Goal: Information Seeking & Learning: Learn about a topic

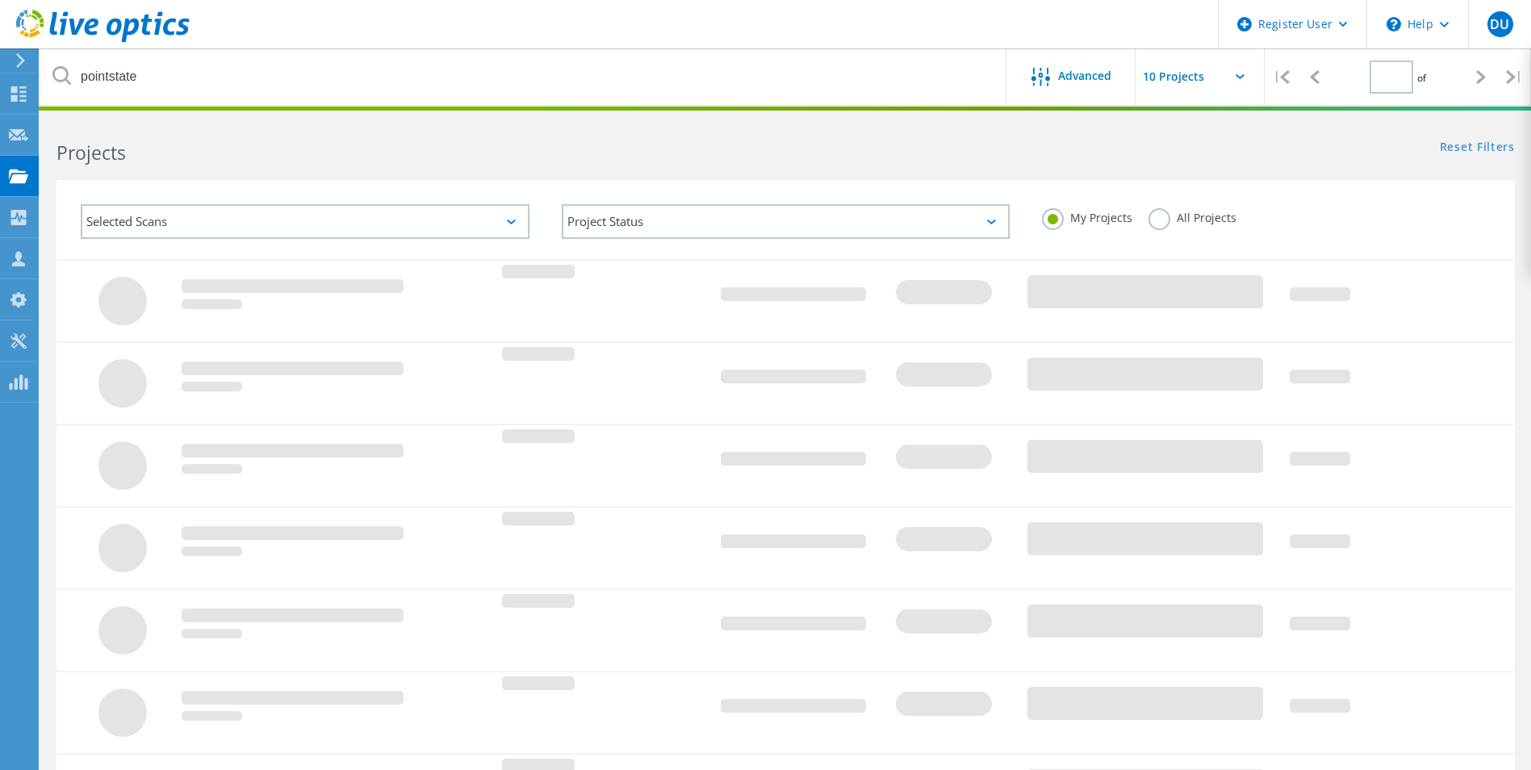
type input "1"
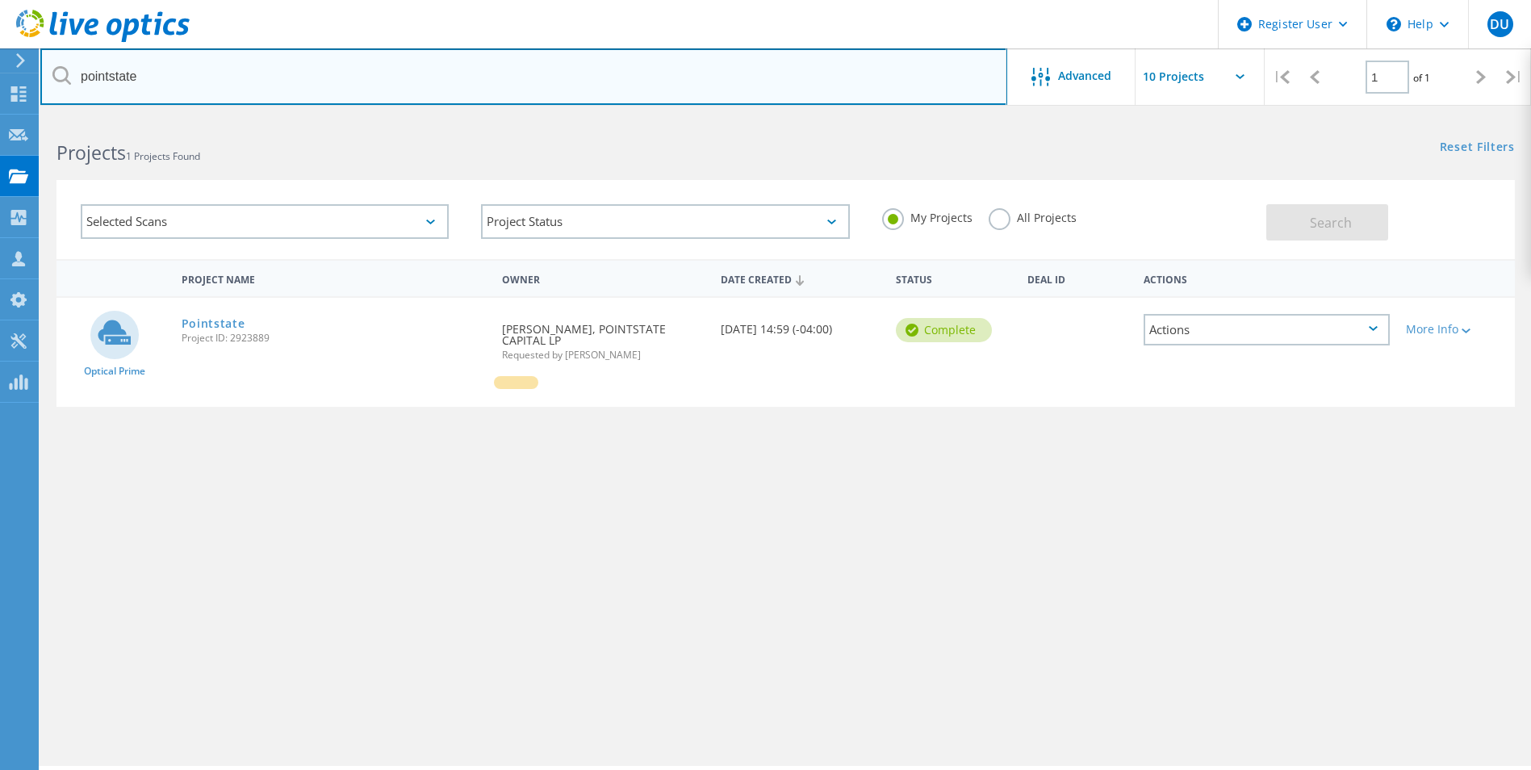
drag, startPoint x: 186, startPoint y: 69, endPoint x: 69, endPoint y: 61, distance: 117.3
click at [69, 61] on input "pointstate" at bounding box center [523, 76] width 967 height 56
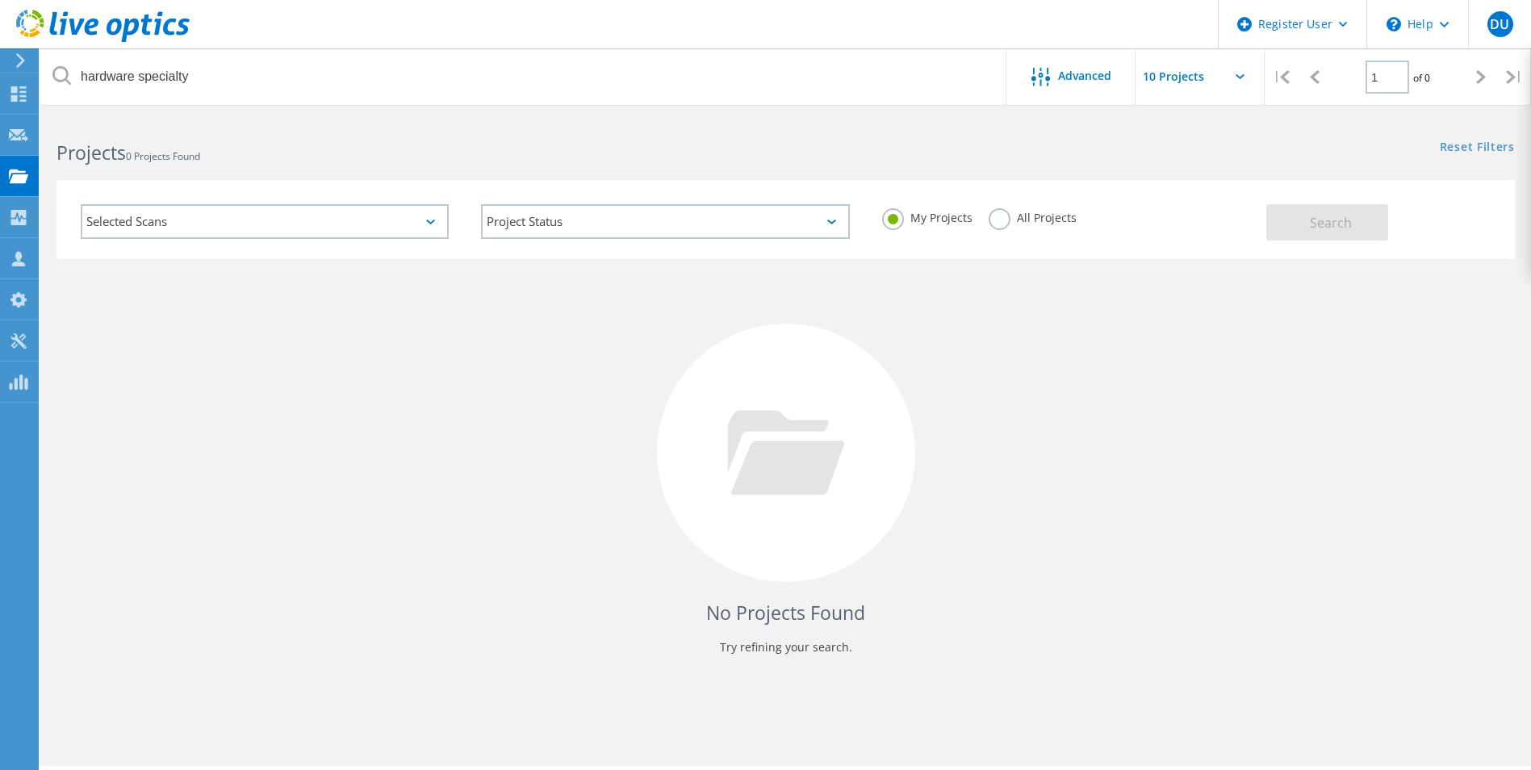
click at [999, 212] on label "All Projects" at bounding box center [1033, 215] width 88 height 15
click at [0, 0] on input "All Projects" at bounding box center [0, 0] width 0 height 0
click at [1265, 223] on div "My Projects All Projects" at bounding box center [1066, 218] width 400 height 60
drag, startPoint x: 1416, startPoint y: 223, endPoint x: 1395, endPoint y: 226, distance: 22.0
click at [1416, 223] on div "Search" at bounding box center [1386, 214] width 241 height 52
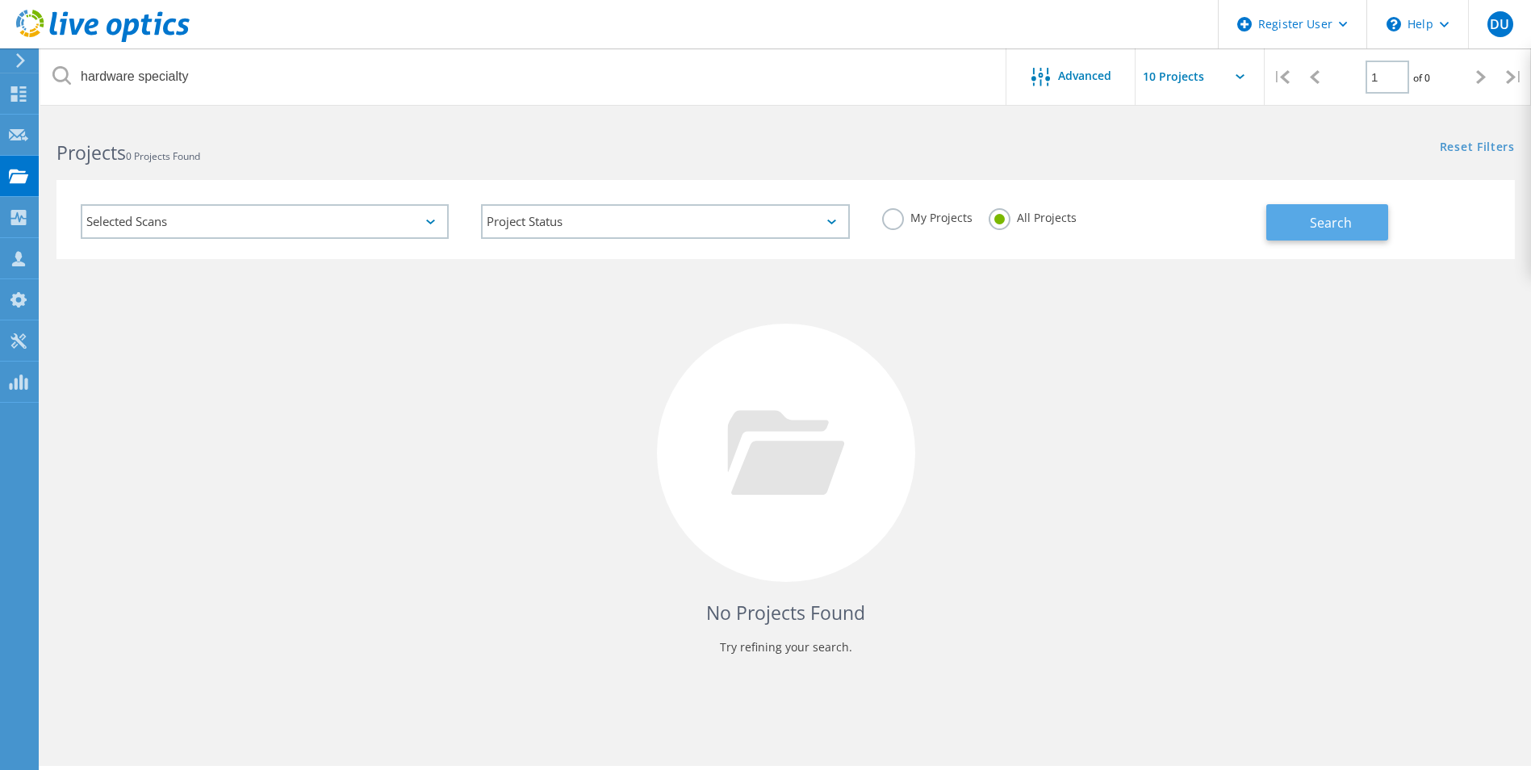
click at [1348, 221] on span "Search" at bounding box center [1331, 223] width 42 height 18
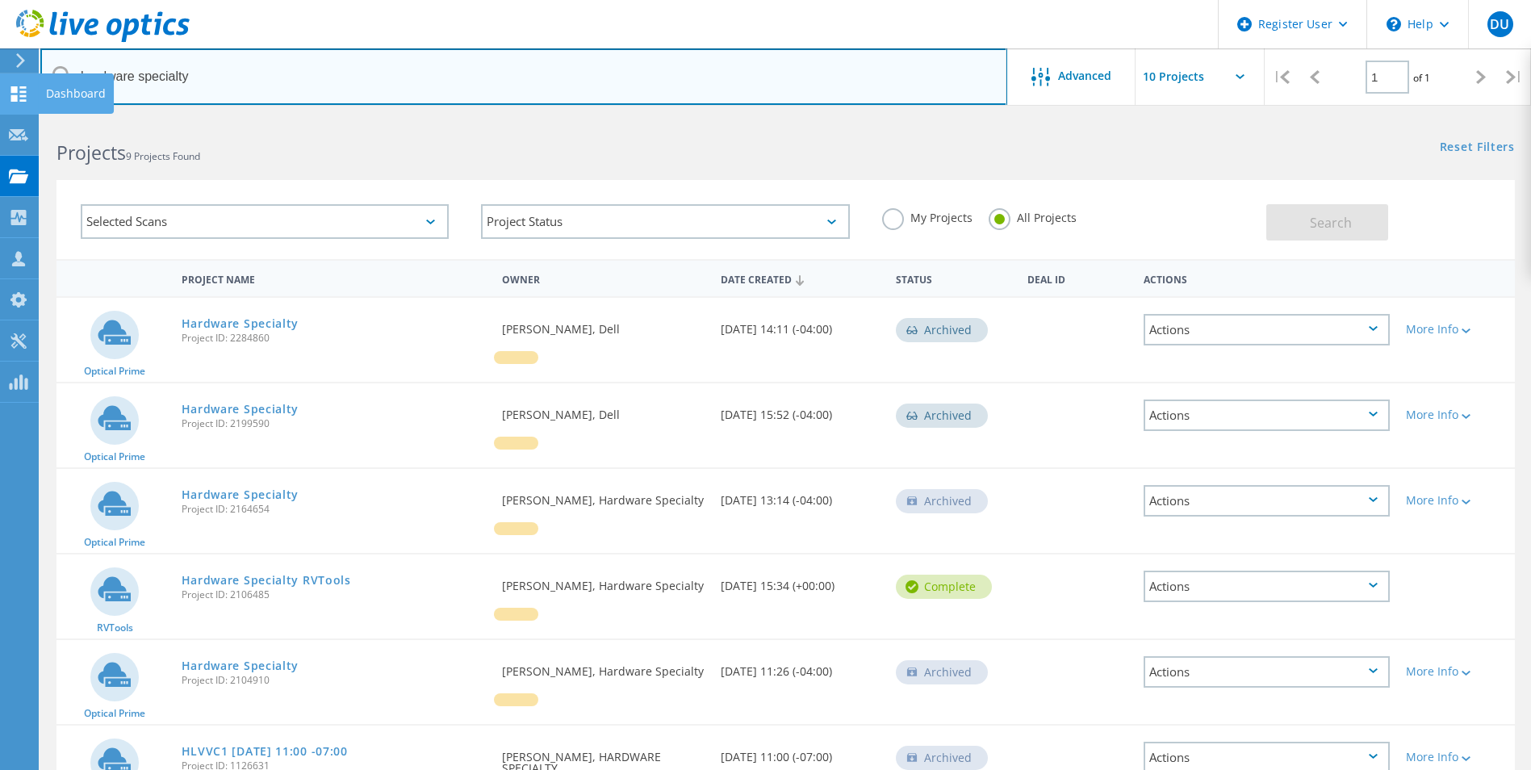
drag, startPoint x: 199, startPoint y: 76, endPoint x: 23, endPoint y: 77, distance: 175.9
click at [23, 117] on div "Register User \n Help Explore Helpful Articles Contact Support DU Dell User Dun…" at bounding box center [765, 646] width 1531 height 1059
click at [202, 82] on input "altyhardware speci" at bounding box center [523, 76] width 967 height 56
click at [201, 82] on input "altyhardware speci" at bounding box center [523, 76] width 967 height 56
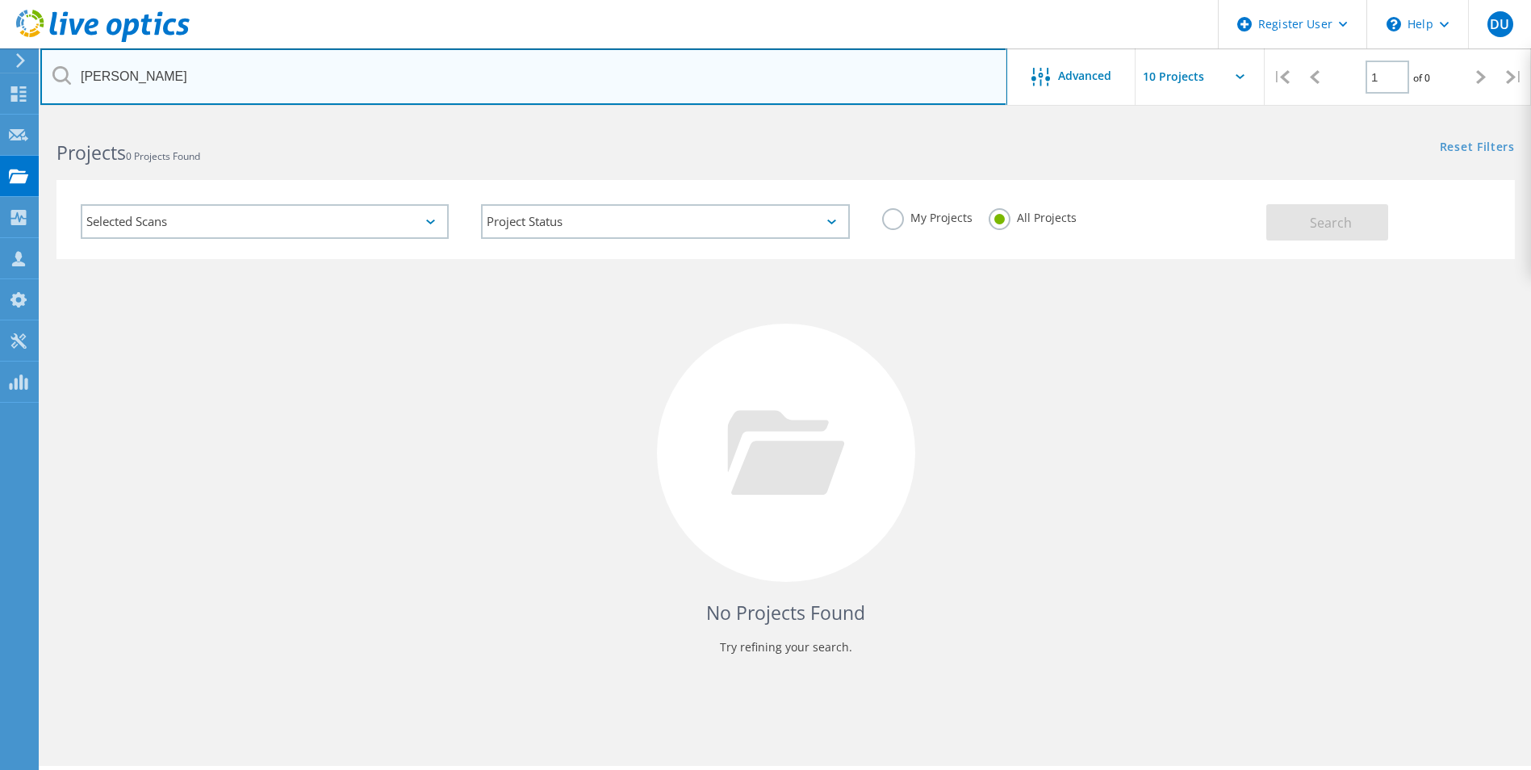
drag, startPoint x: 158, startPoint y: 74, endPoint x: 53, endPoint y: 71, distance: 105.0
click at [53, 71] on div "dan michaelis" at bounding box center [523, 76] width 966 height 56
type input "hardware"
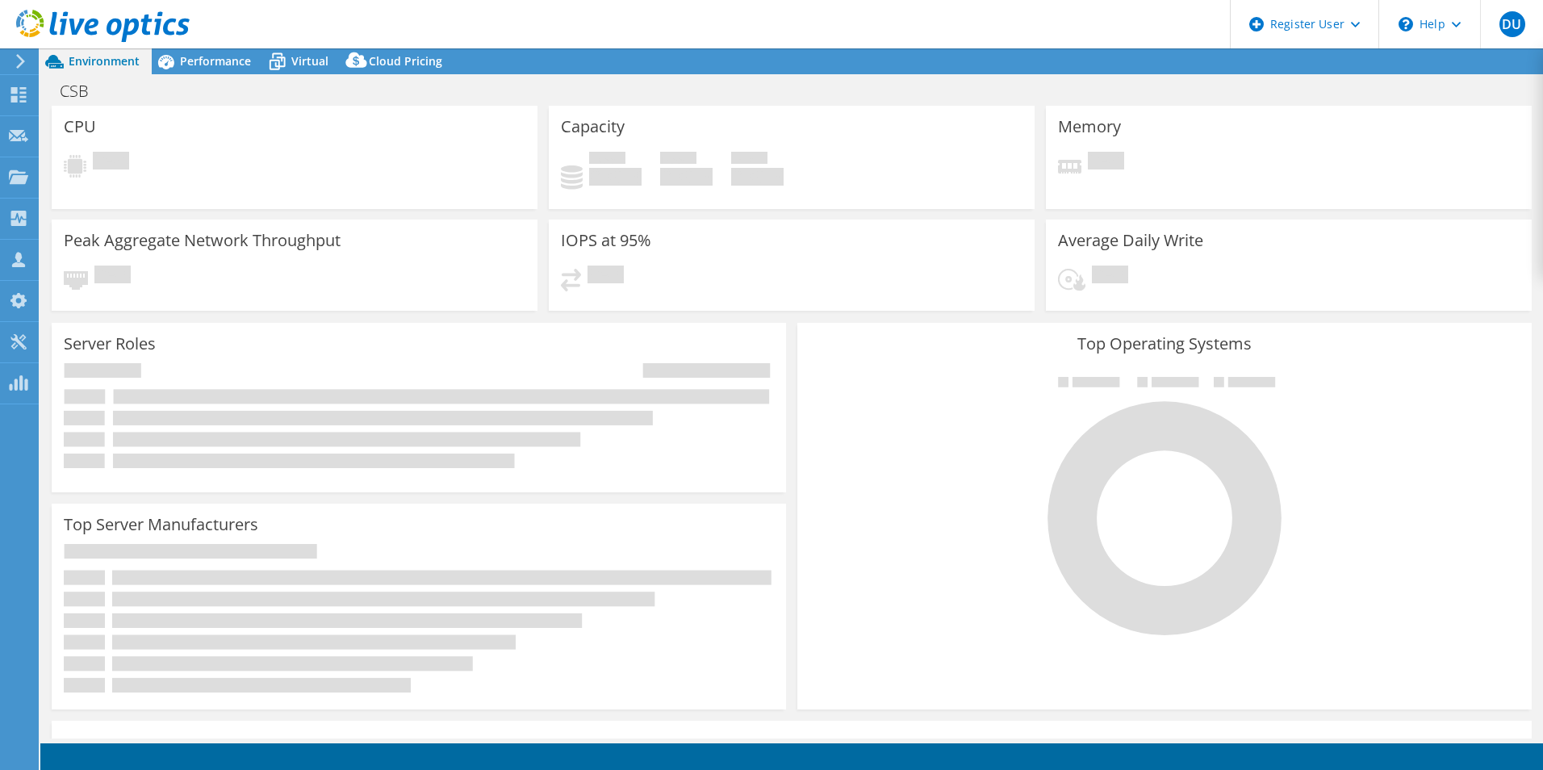
select select "USD"
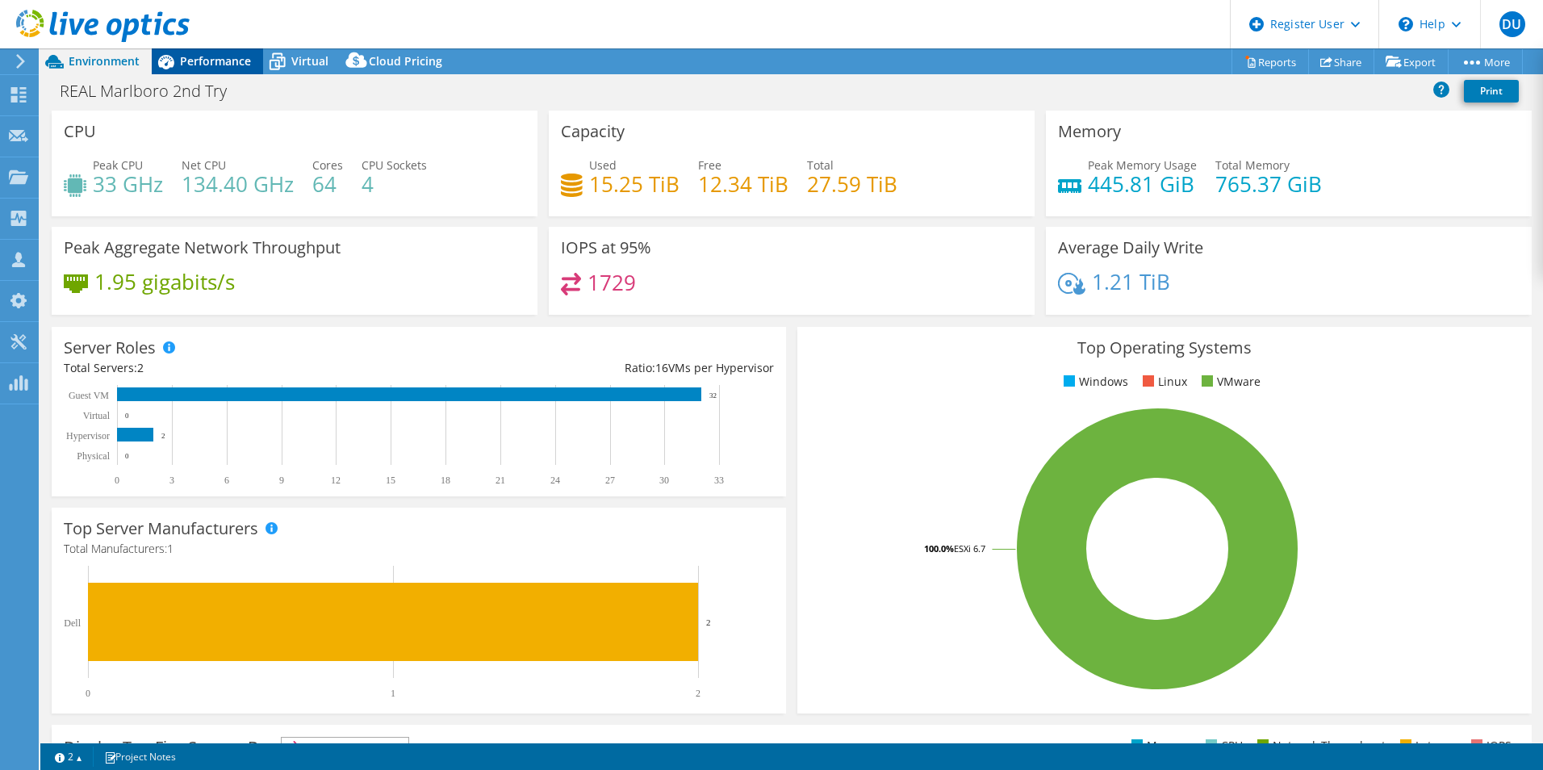
click at [206, 67] on span "Performance" at bounding box center [215, 60] width 71 height 15
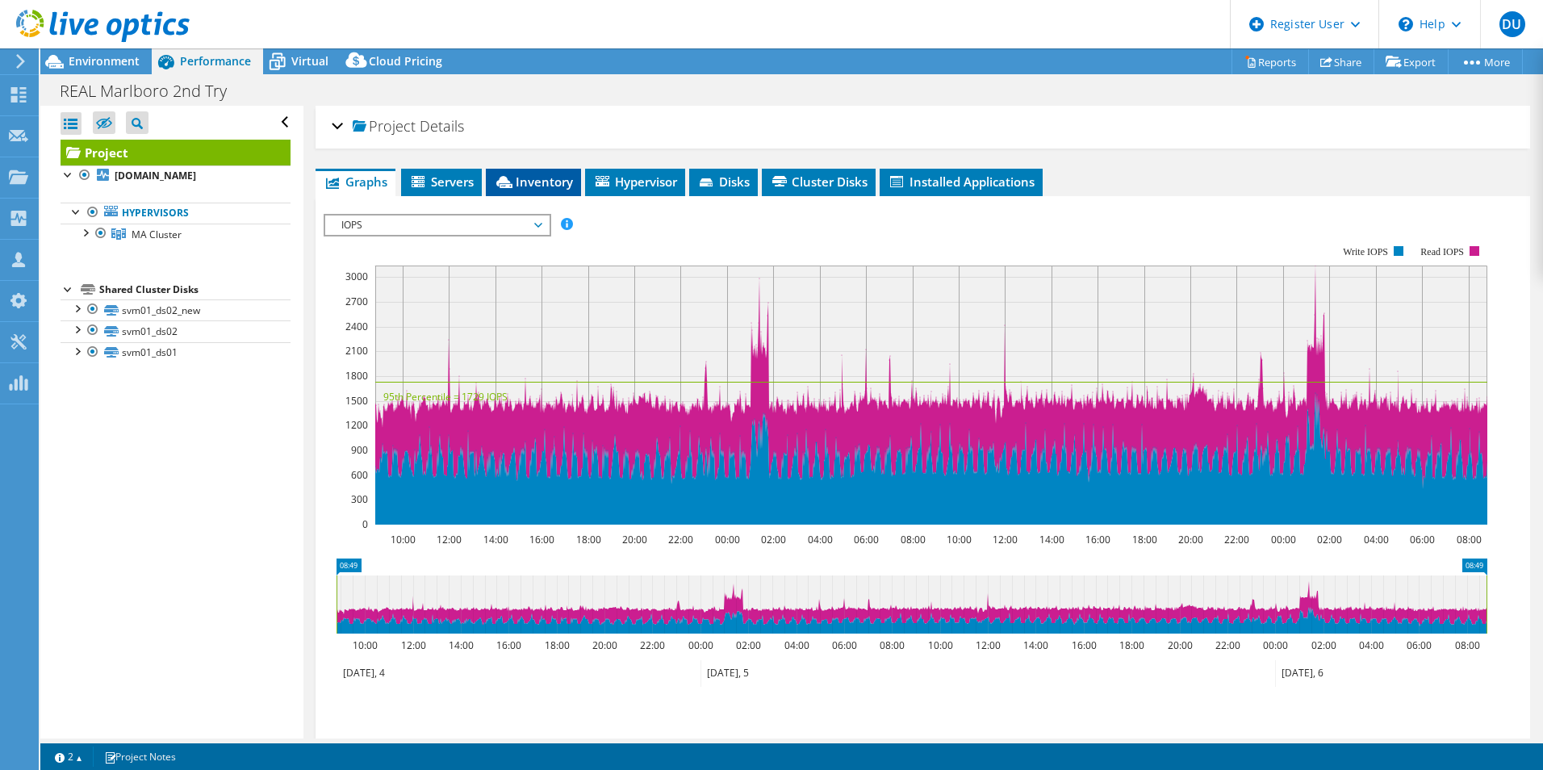
click at [533, 170] on li "Inventory" at bounding box center [533, 182] width 95 height 27
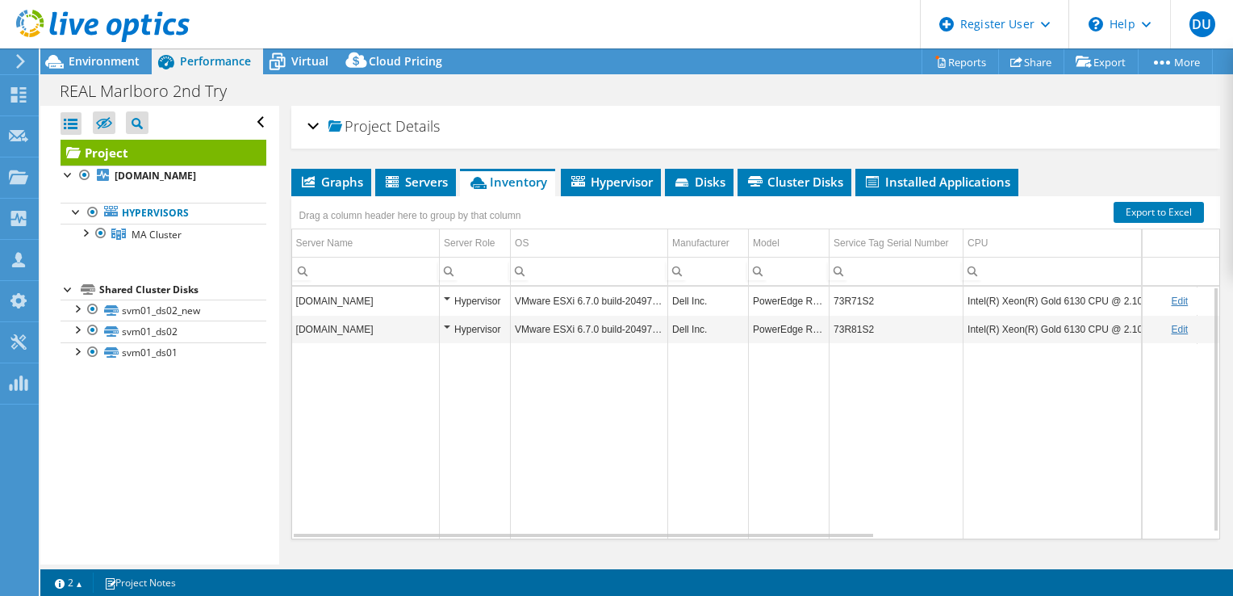
click at [139, 499] on div "Open All Close All Hide Excluded Nodes Project Tree Filter" at bounding box center [159, 335] width 238 height 458
click at [96, 45] on div at bounding box center [95, 27] width 190 height 54
click at [94, 66] on span "Environment" at bounding box center [104, 60] width 71 height 15
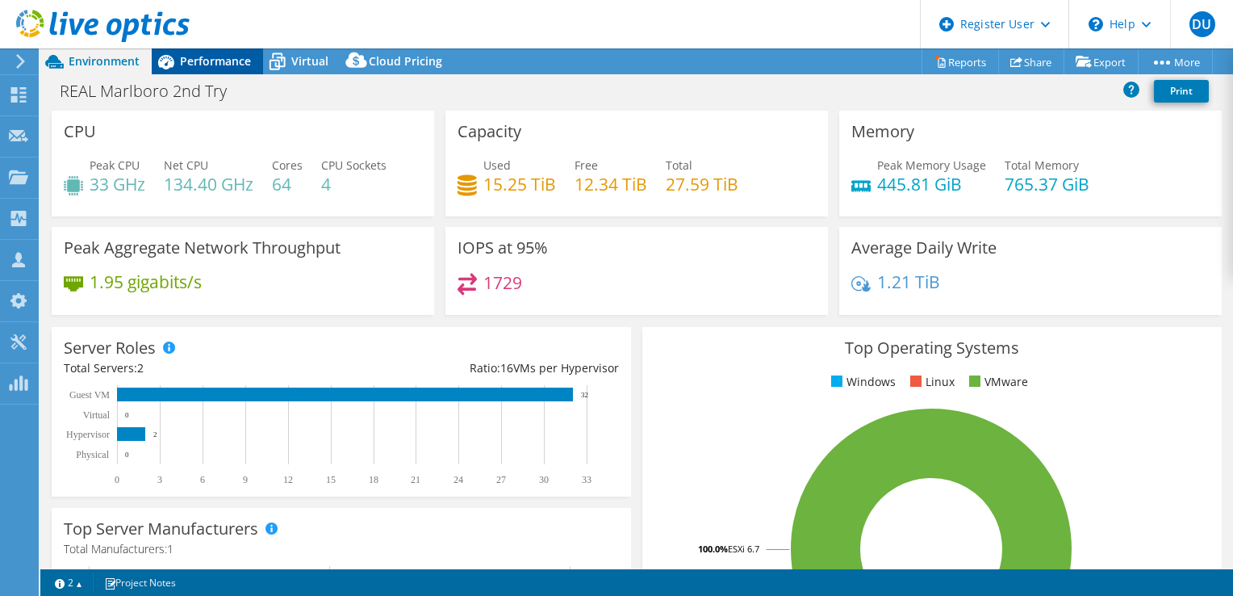
click at [219, 53] on span "Performance" at bounding box center [215, 60] width 71 height 15
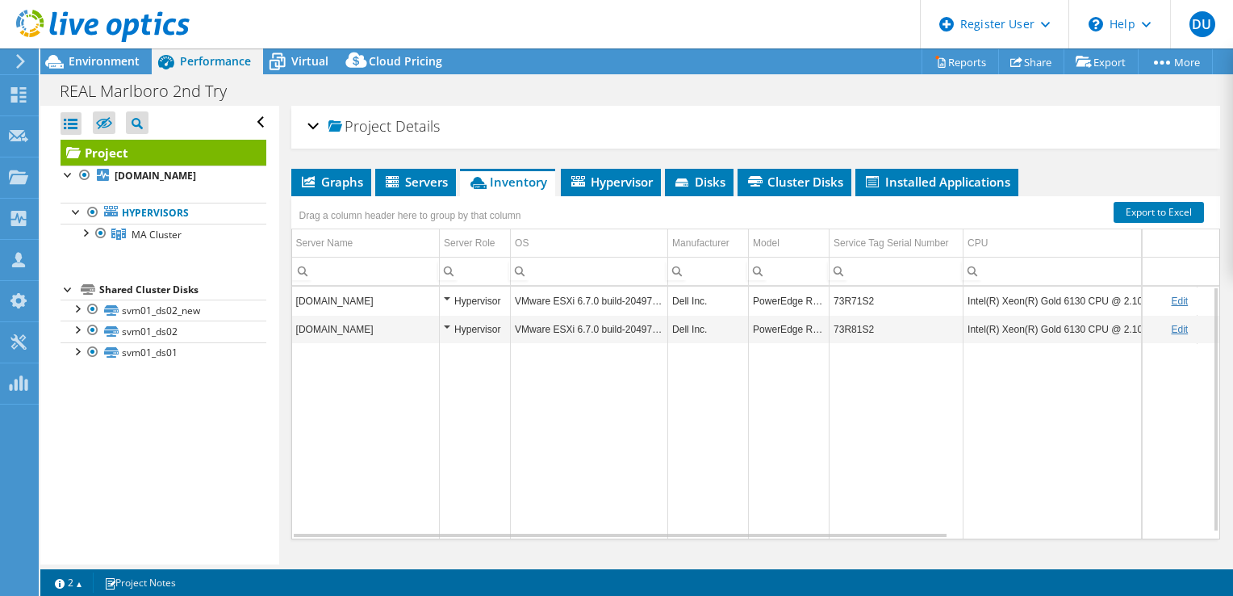
click at [313, 131] on div "Project Details" at bounding box center [755, 127] width 897 height 35
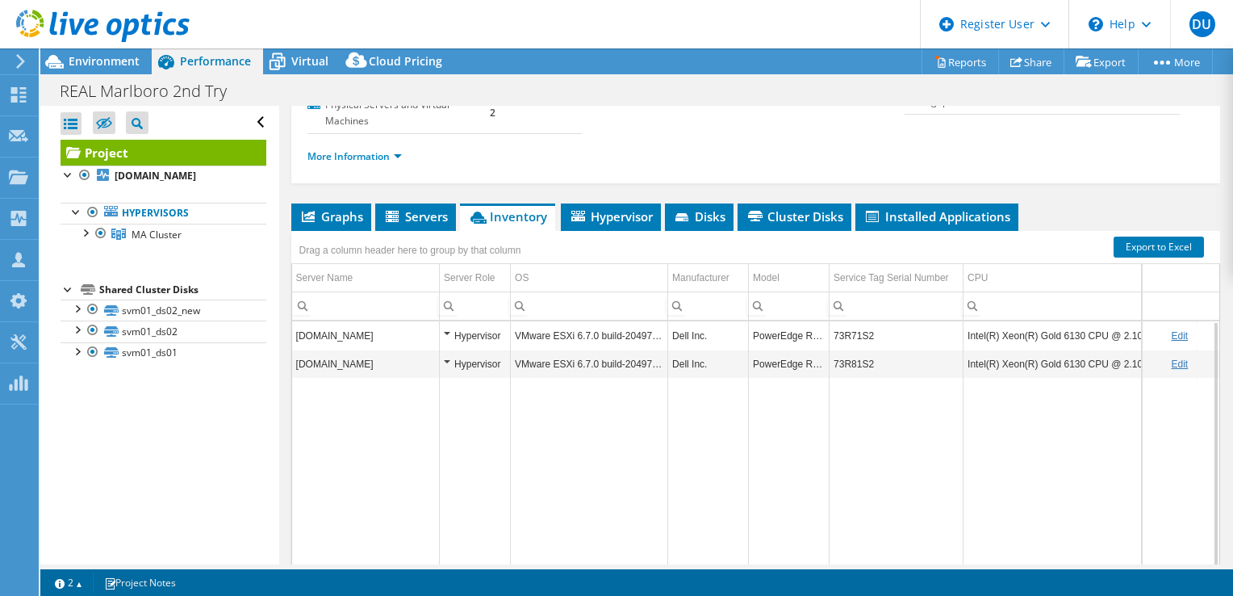
scroll to position [242, 0]
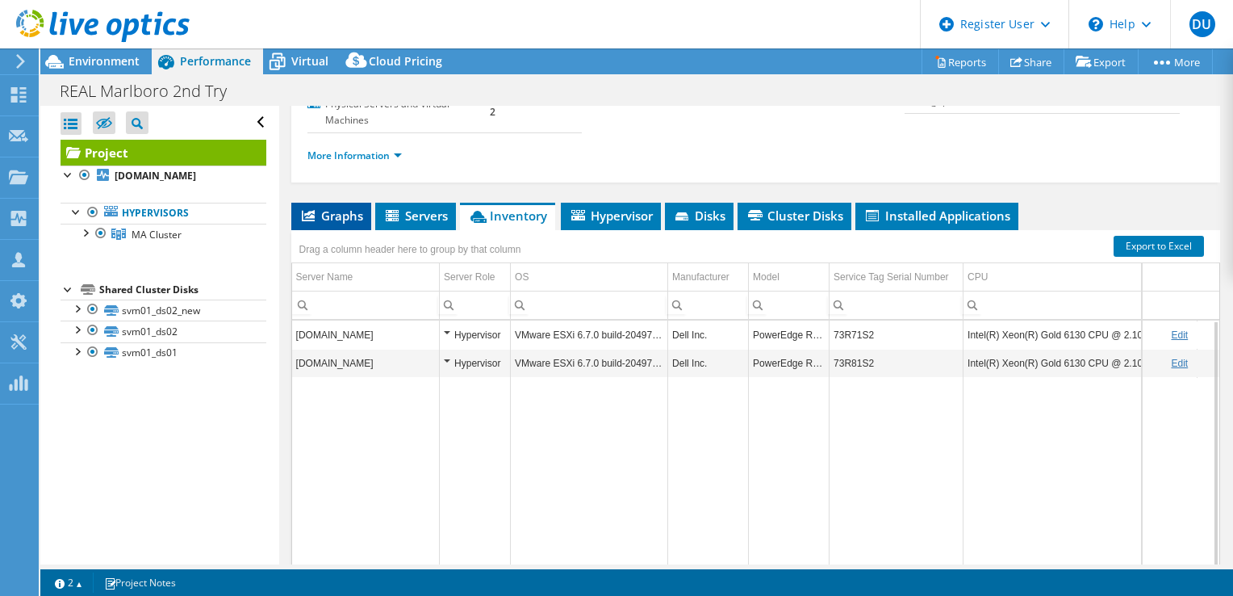
click at [342, 207] on span "Graphs" at bounding box center [331, 215] width 64 height 16
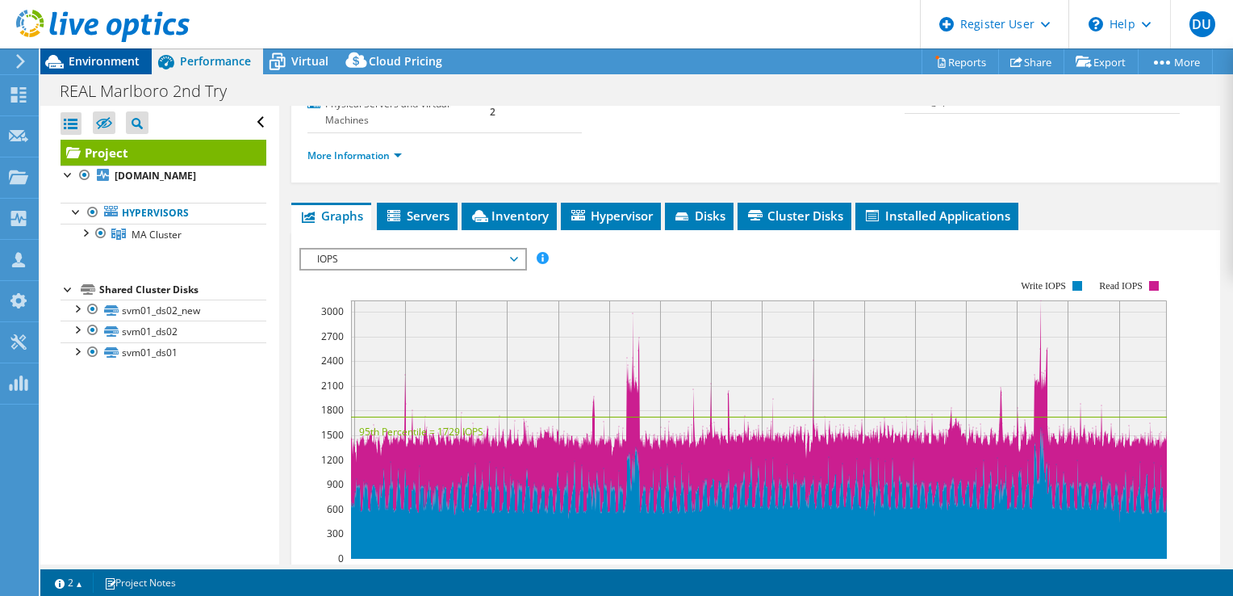
click at [115, 55] on span "Environment" at bounding box center [104, 60] width 71 height 15
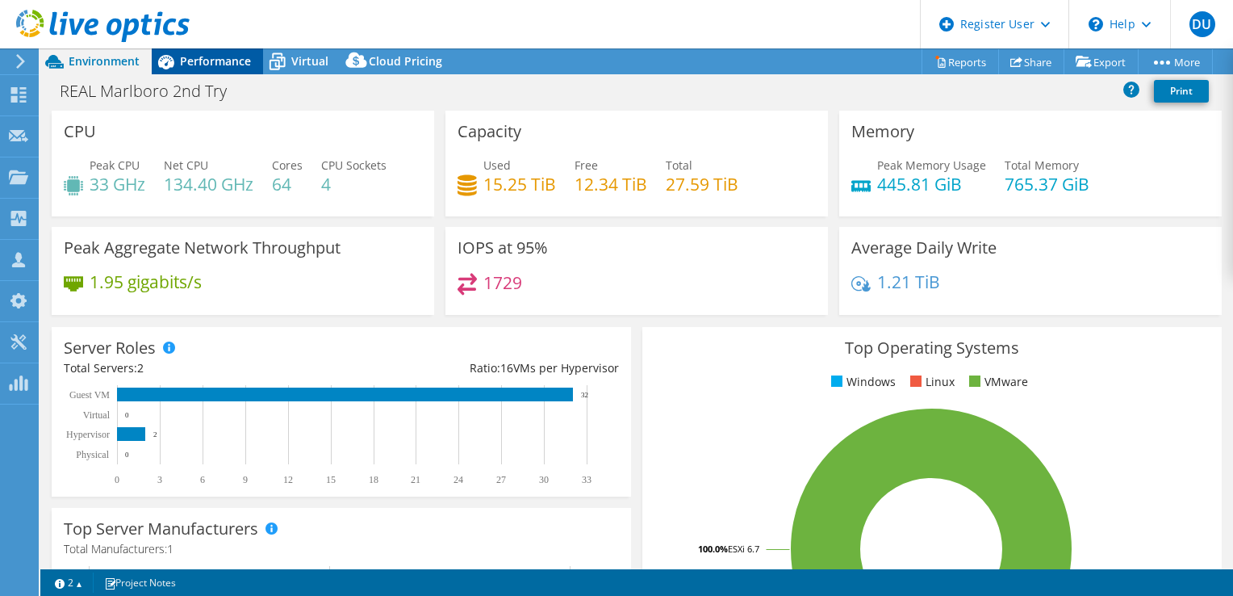
click at [227, 69] on div "Performance" at bounding box center [207, 61] width 111 height 26
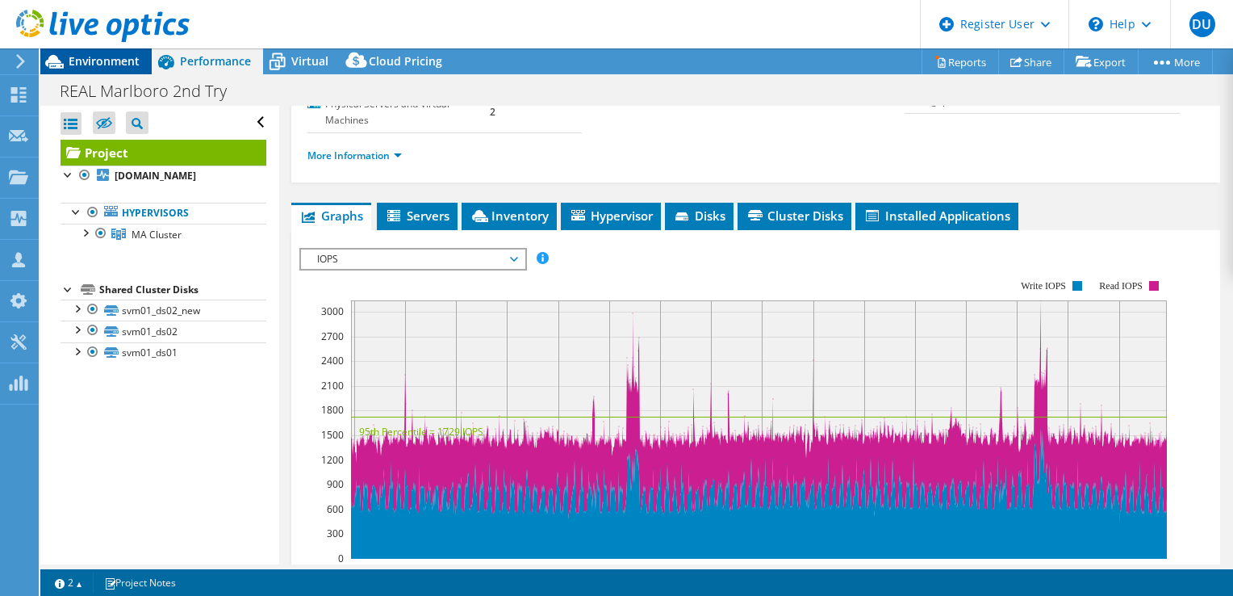
click at [115, 65] on span "Environment" at bounding box center [104, 60] width 71 height 15
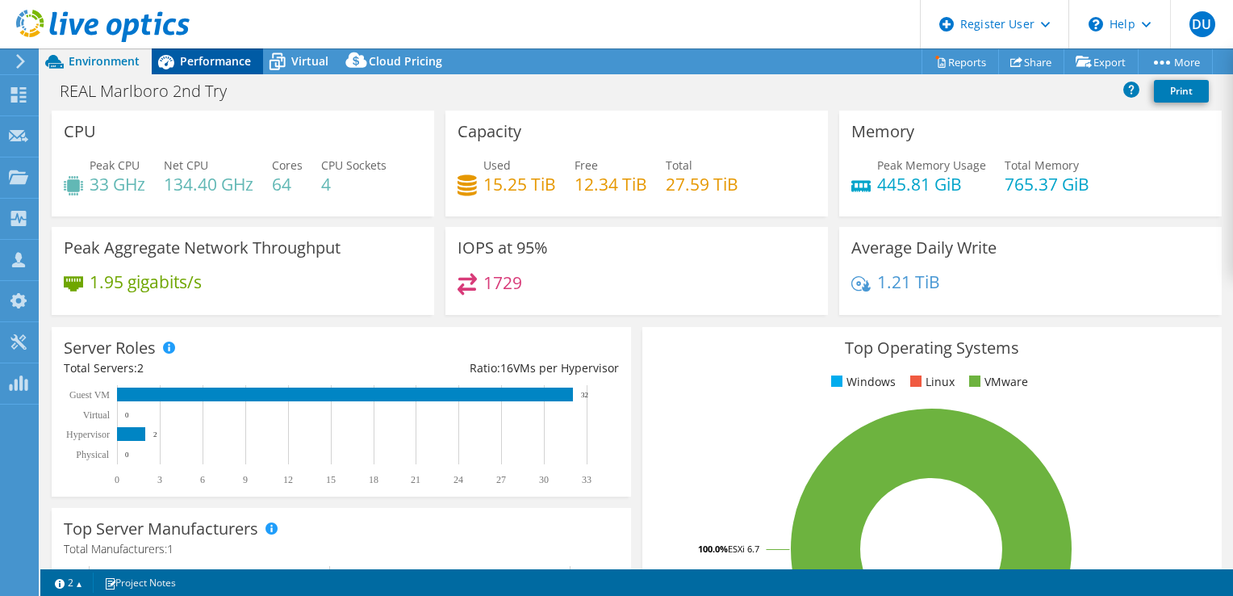
click at [211, 69] on div "Performance" at bounding box center [207, 61] width 111 height 26
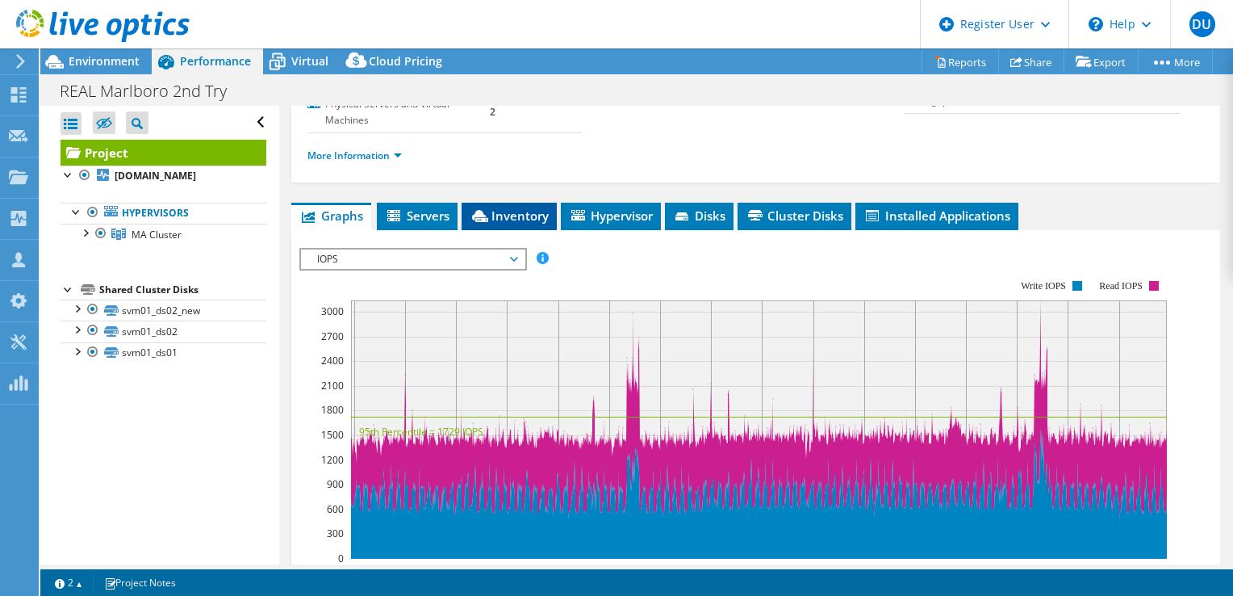
click at [483, 220] on span "Inventory" at bounding box center [509, 215] width 79 height 16
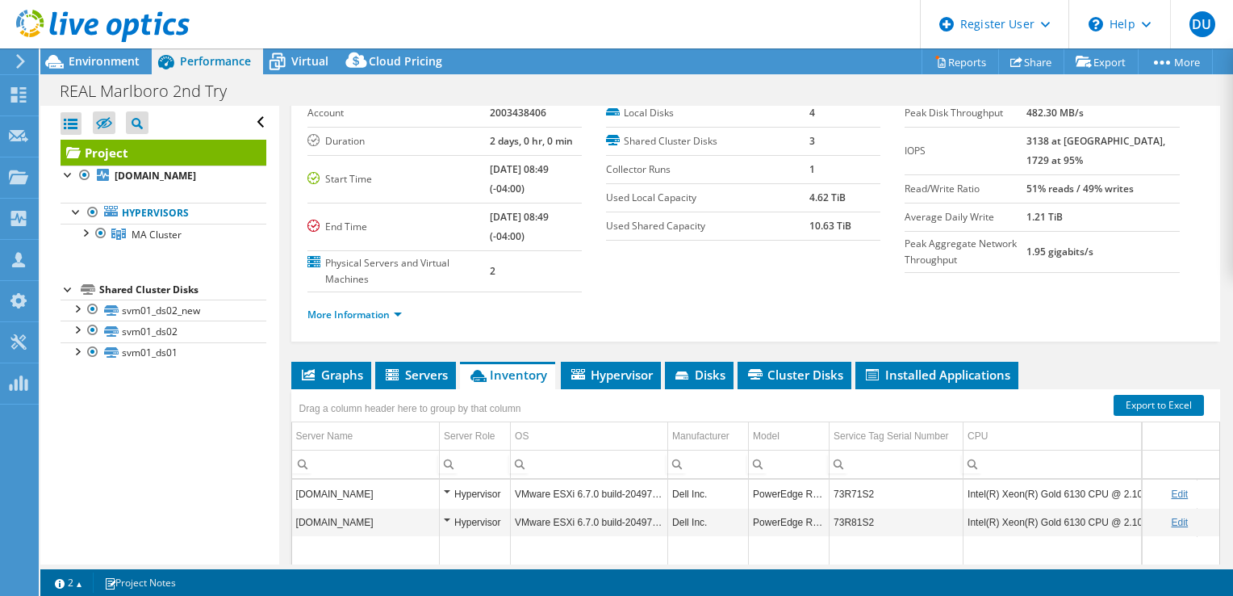
scroll to position [81, 0]
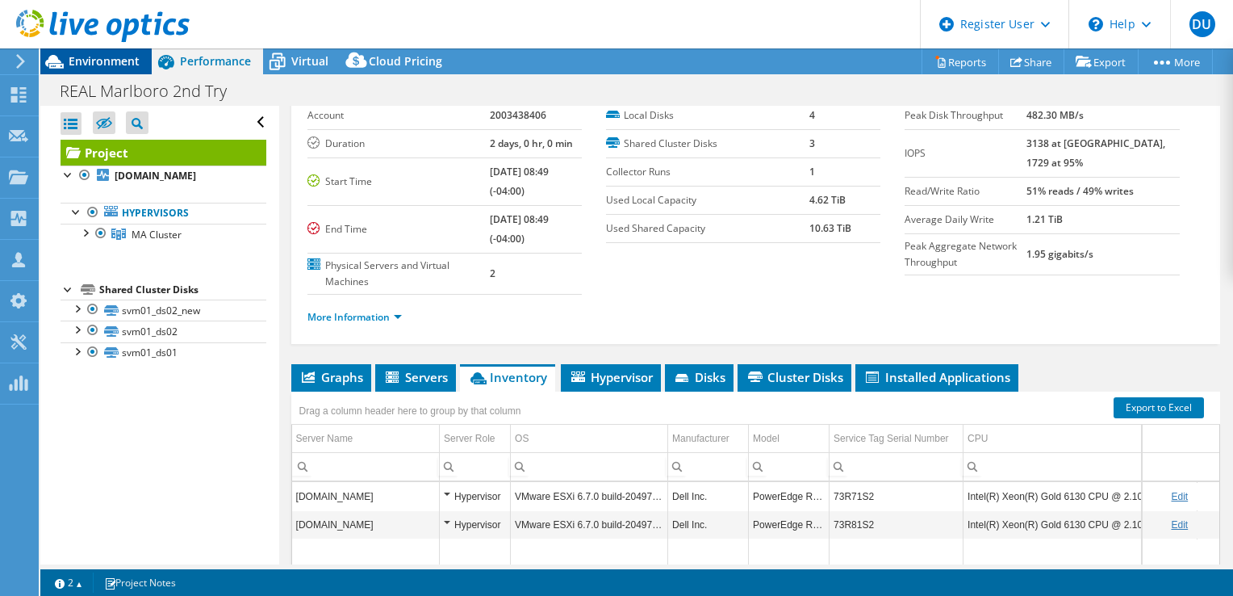
click at [90, 56] on span "Environment" at bounding box center [104, 60] width 71 height 15
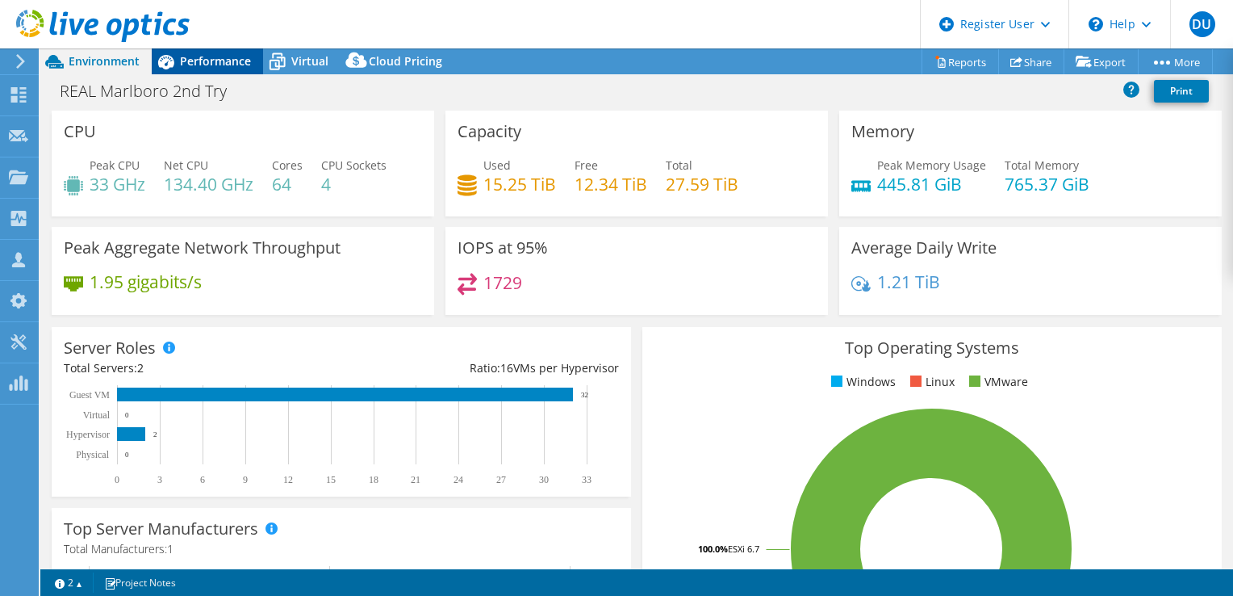
click at [214, 60] on span "Performance" at bounding box center [215, 60] width 71 height 15
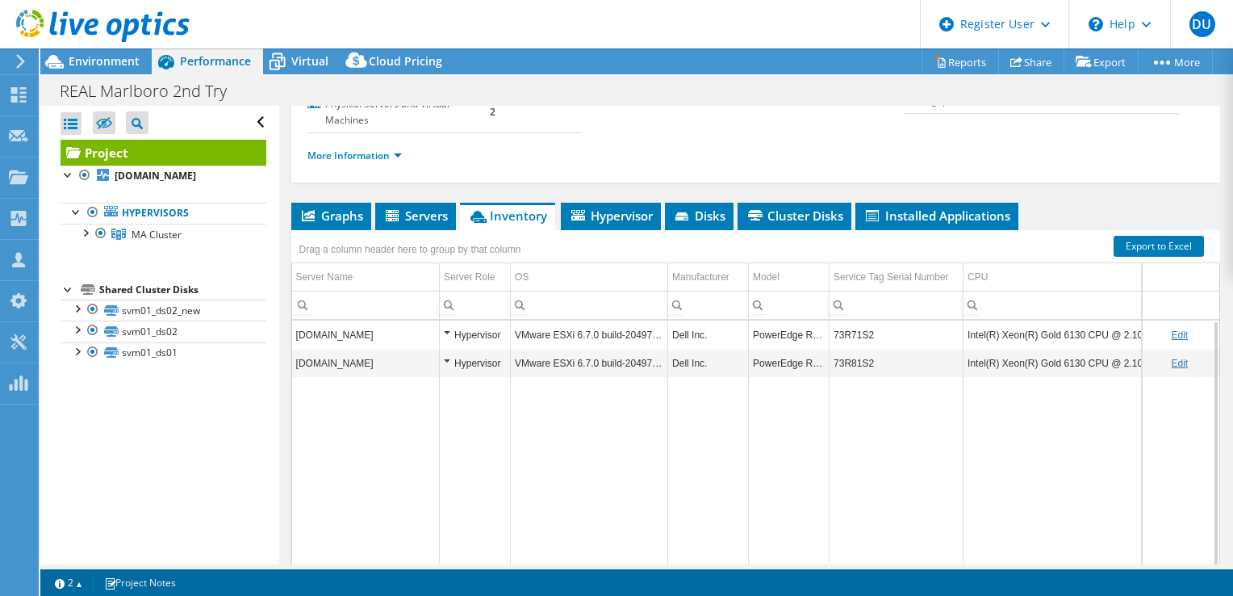
scroll to position [161, 0]
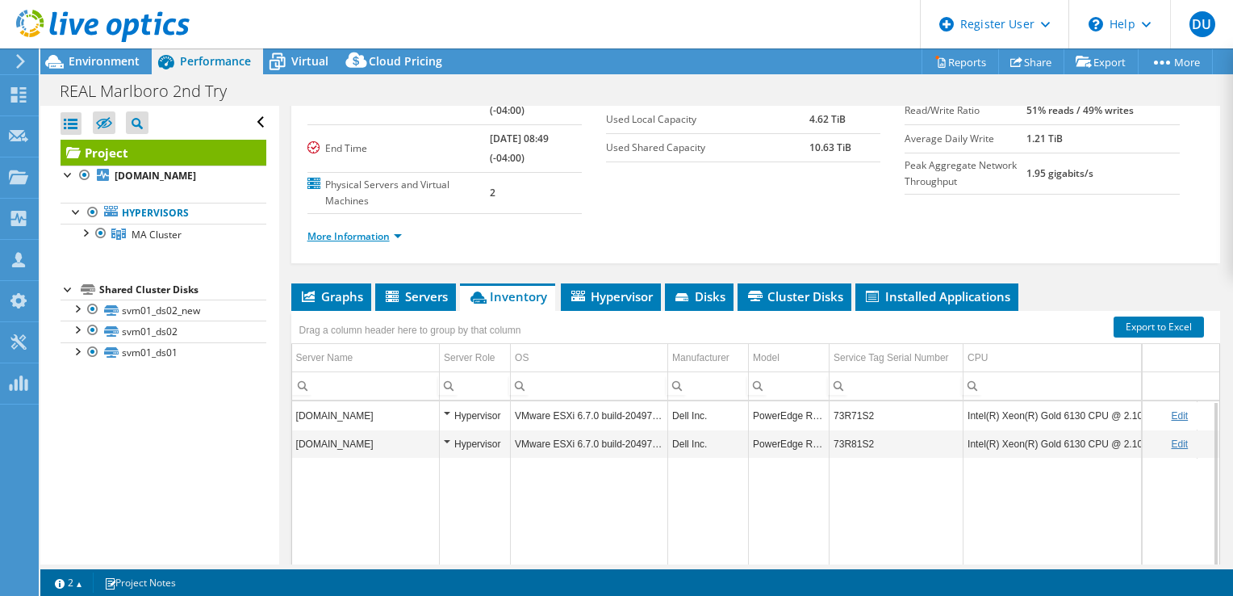
drag, startPoint x: 345, startPoint y: 233, endPoint x: 358, endPoint y: 237, distance: 13.5
click at [345, 233] on link "More Information" at bounding box center [354, 236] width 94 height 14
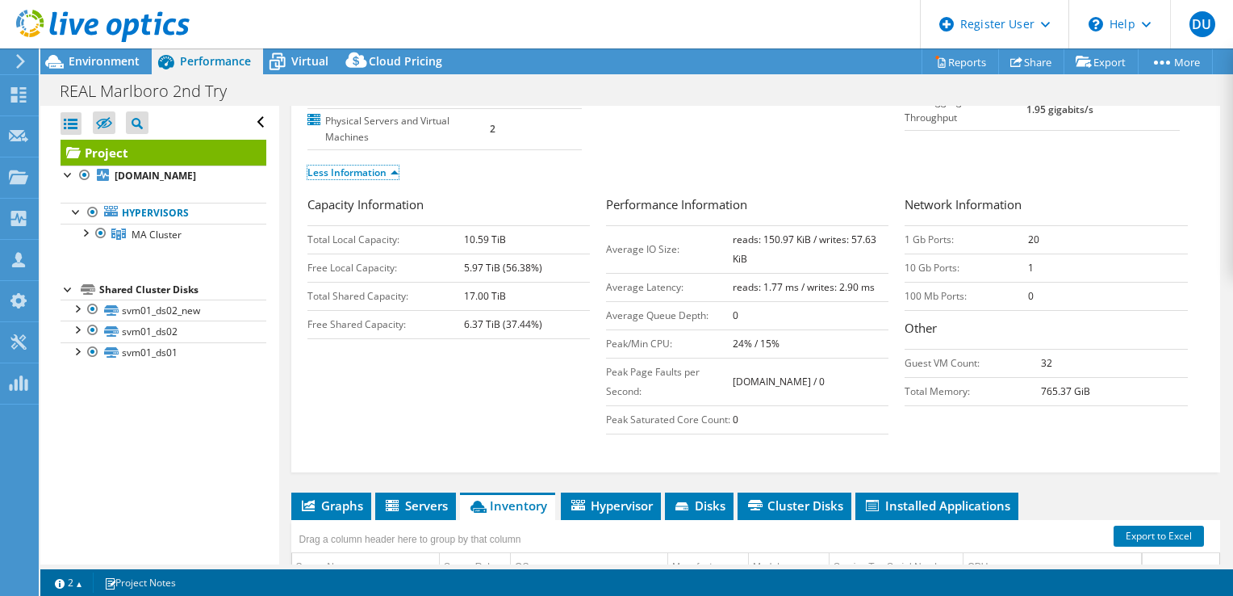
scroll to position [242, 0]
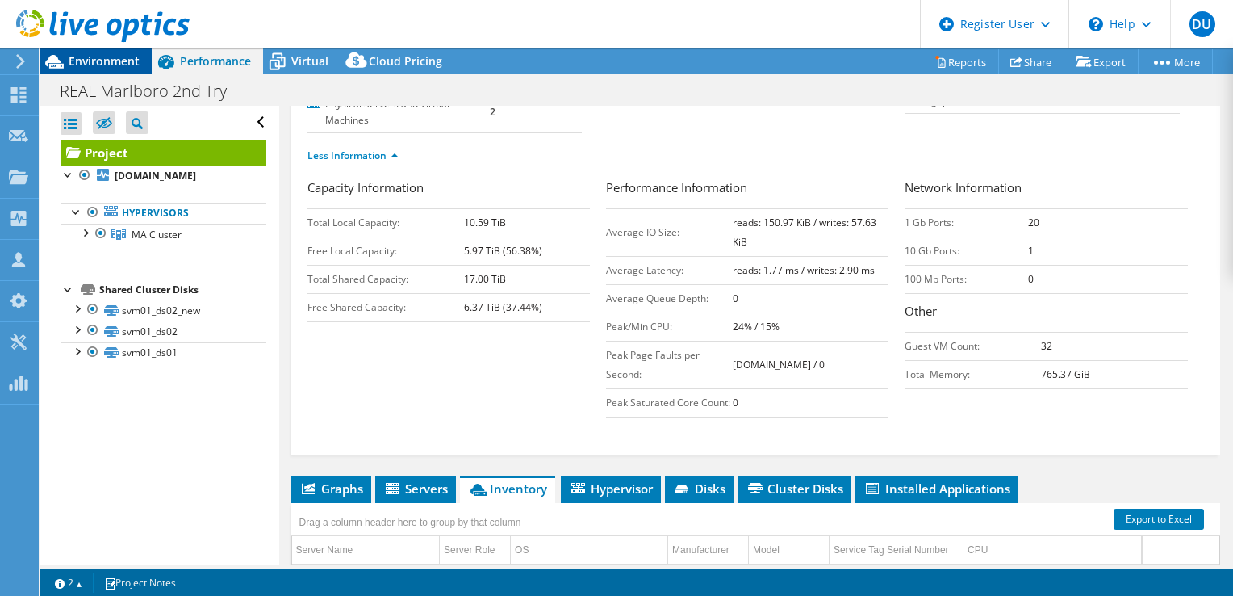
click at [111, 63] on span "Environment" at bounding box center [104, 60] width 71 height 15
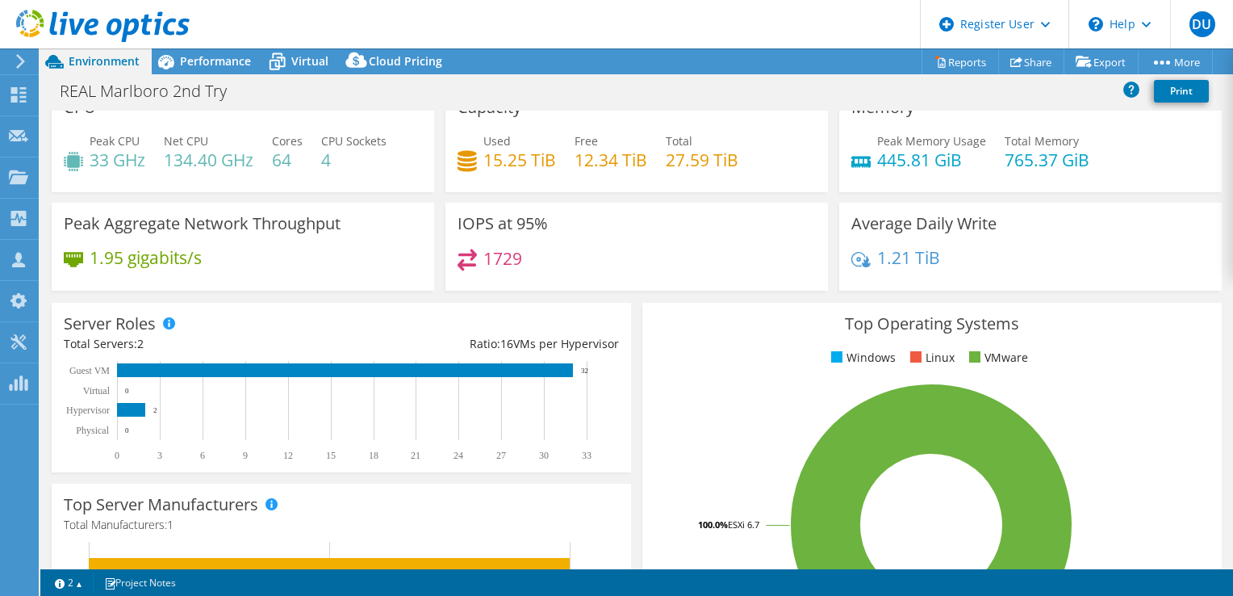
scroll to position [0, 0]
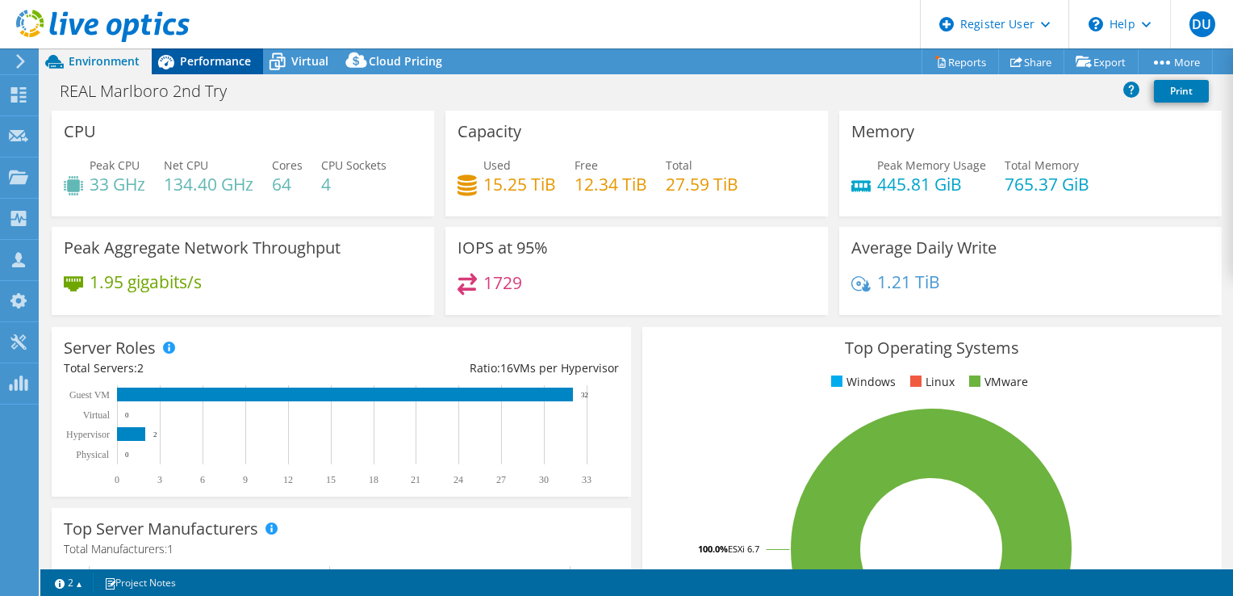
click at [193, 64] on span "Performance" at bounding box center [215, 60] width 71 height 15
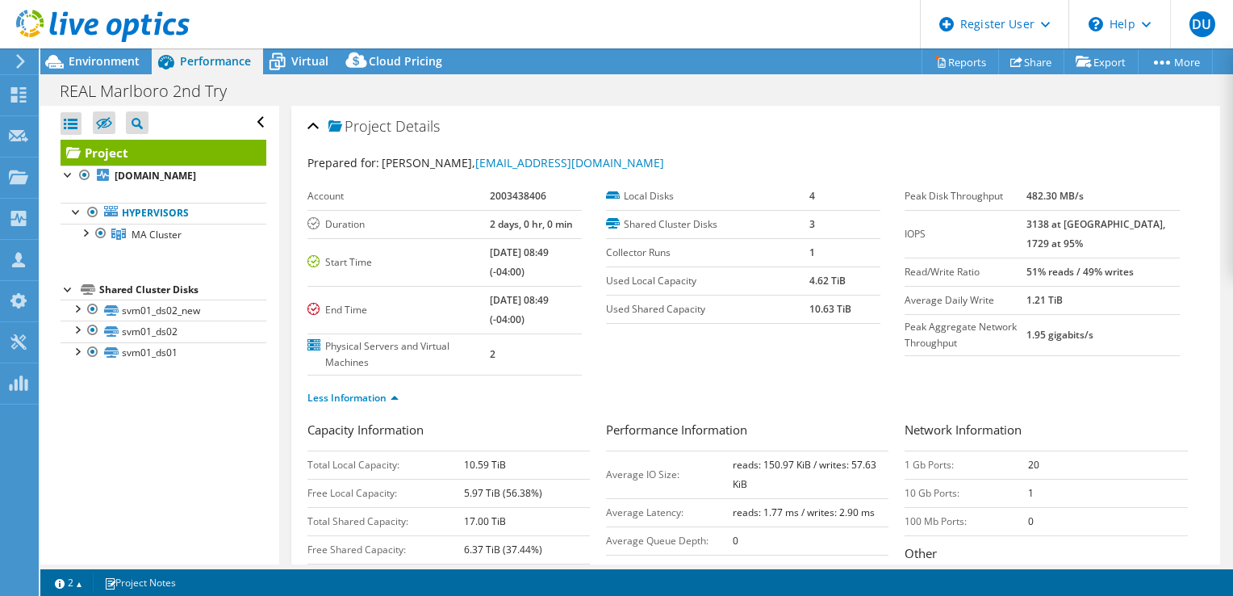
drag, startPoint x: 1048, startPoint y: 212, endPoint x: 1097, endPoint y: 218, distance: 48.8
click at [1097, 218] on tr "IOPS 3138 at Peak, 1729 at 95%" at bounding box center [1042, 234] width 274 height 48
drag, startPoint x: 1097, startPoint y: 218, endPoint x: 916, endPoint y: 138, distance: 197.7
click at [918, 139] on div "Project Details" at bounding box center [755, 127] width 897 height 35
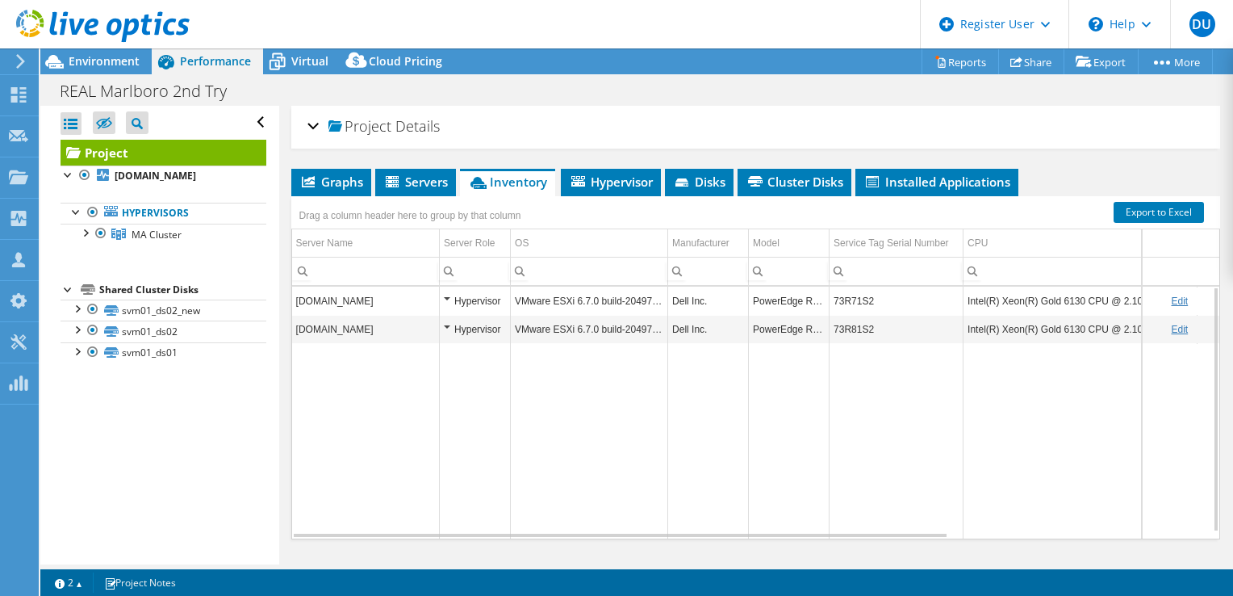
click at [316, 123] on div "Project Details" at bounding box center [755, 127] width 897 height 35
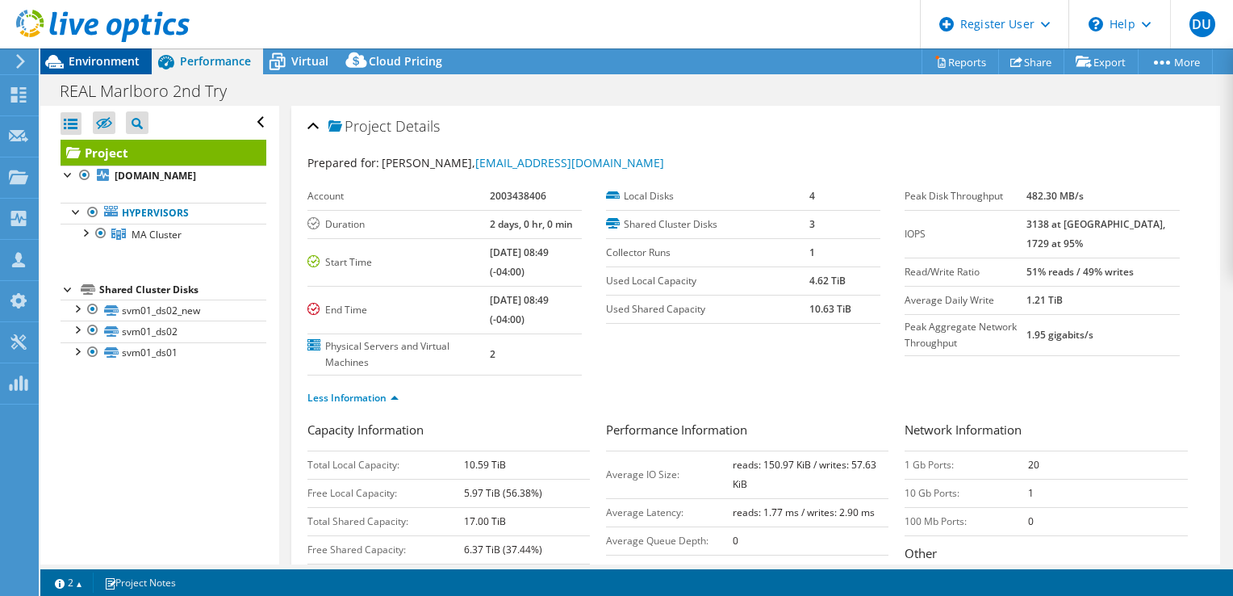
click at [107, 63] on span "Environment" at bounding box center [104, 60] width 71 height 15
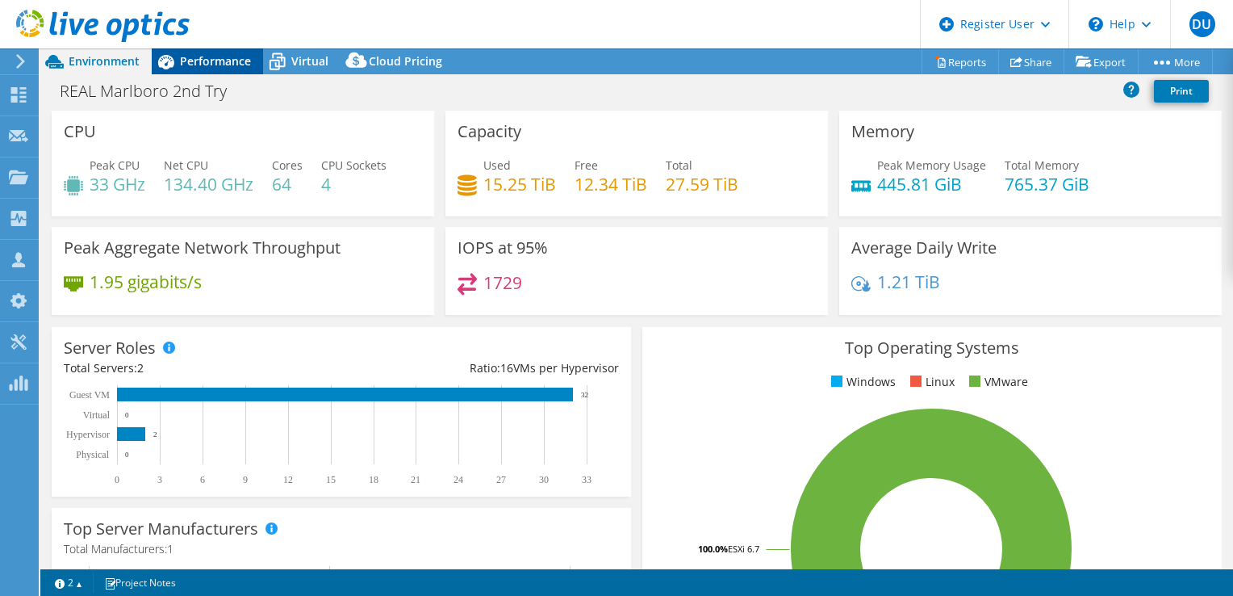
click at [220, 64] on span "Performance" at bounding box center [215, 60] width 71 height 15
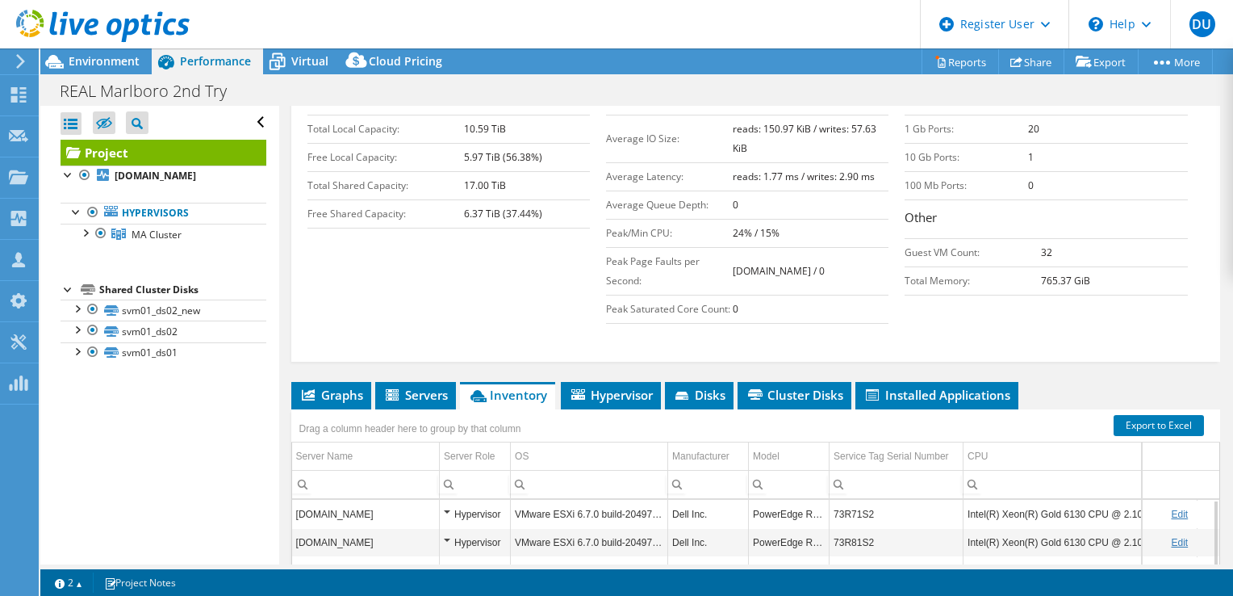
scroll to position [242, 0]
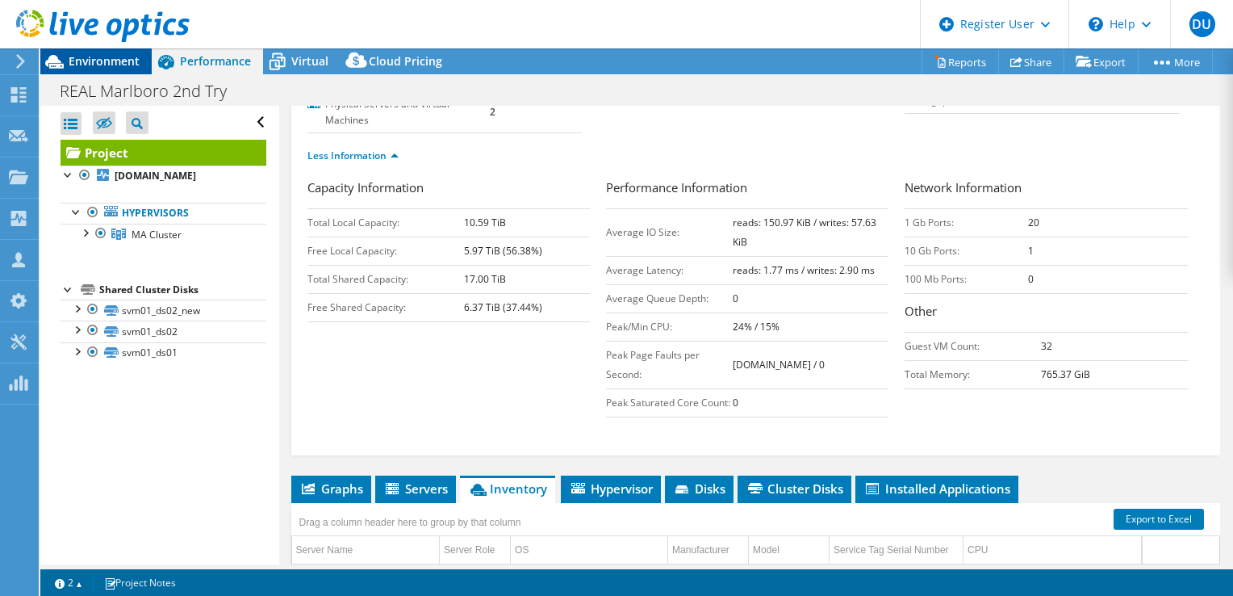
click at [111, 54] on span "Environment" at bounding box center [104, 60] width 71 height 15
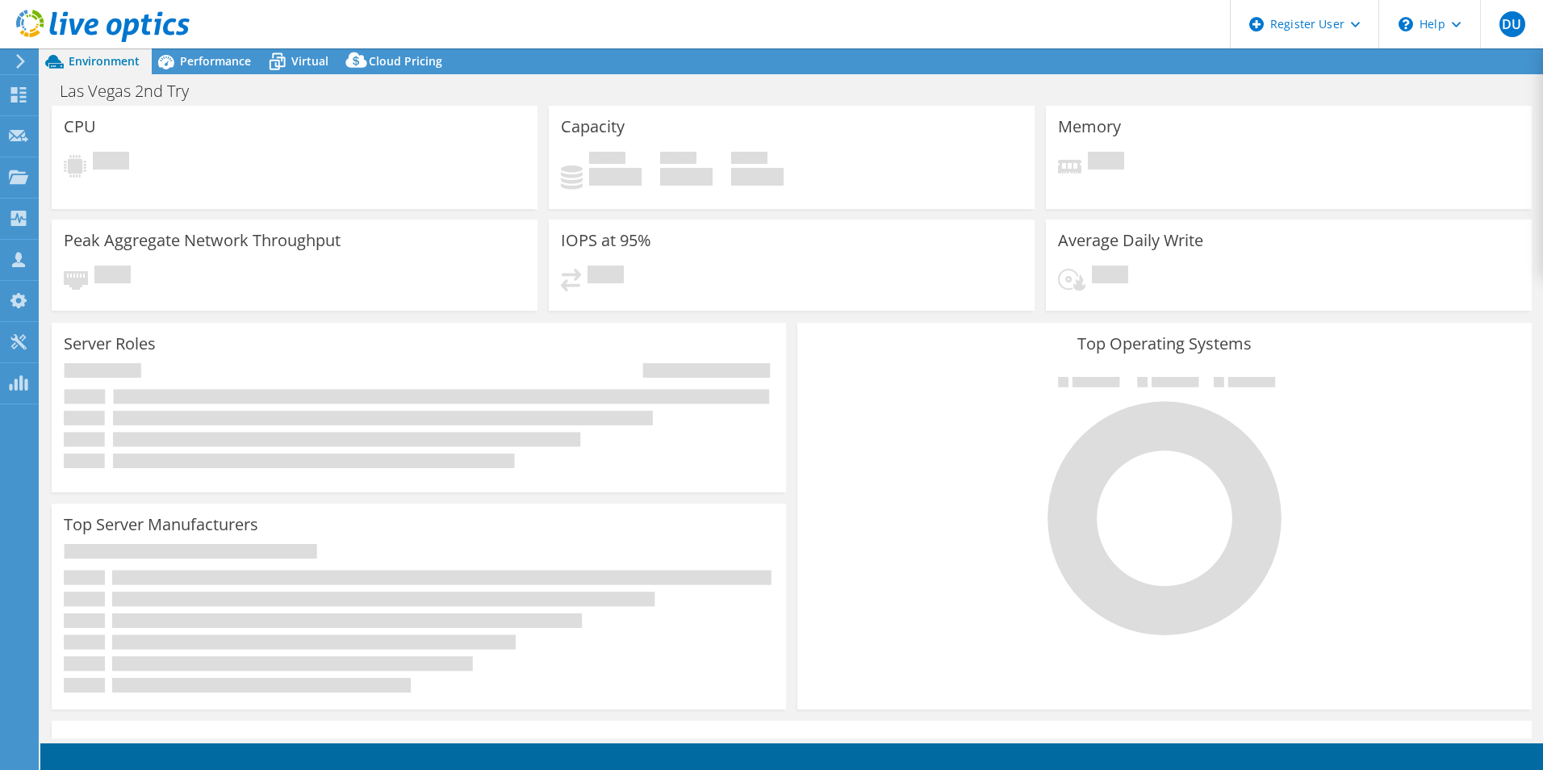
select select "USD"
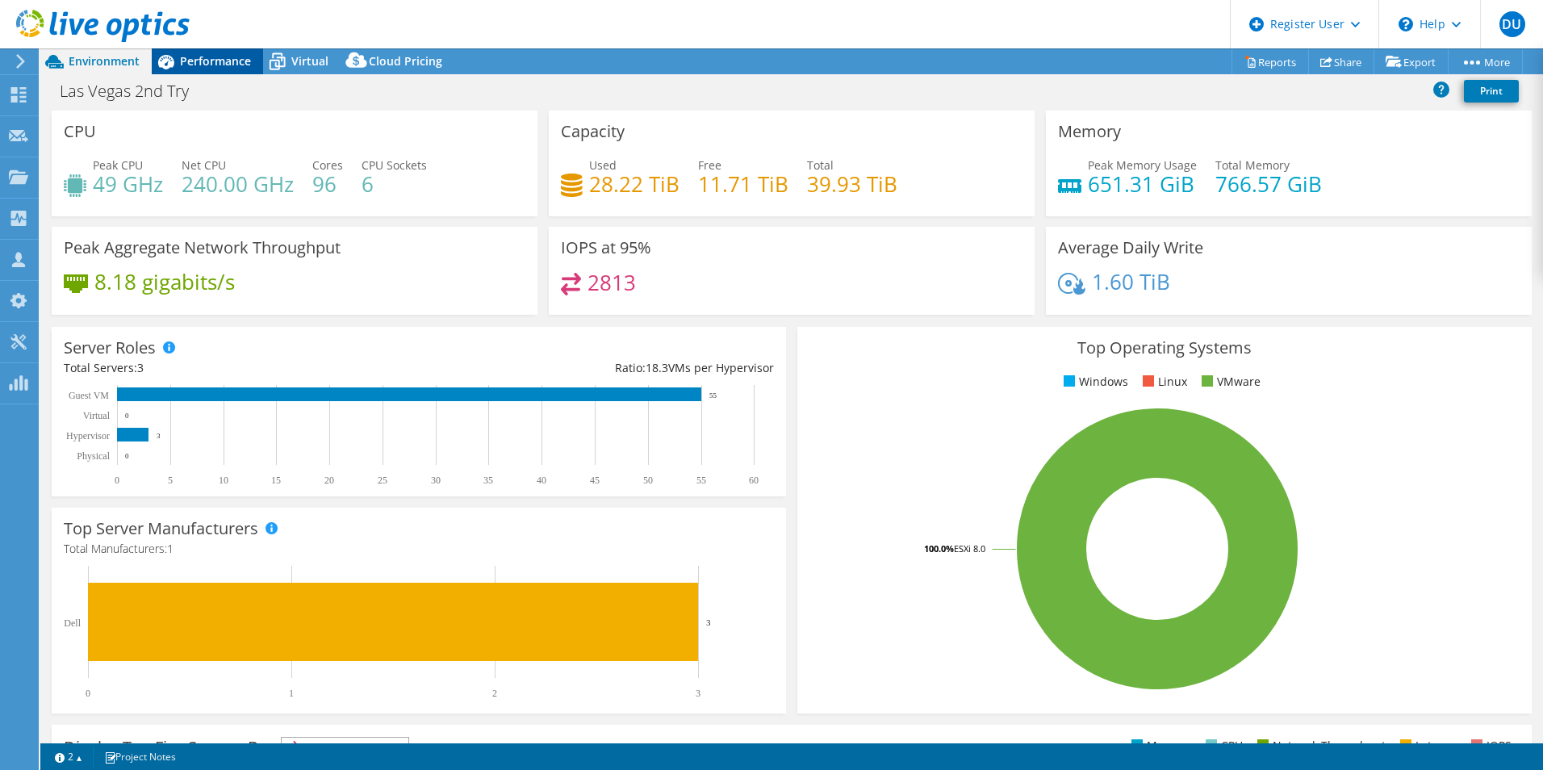
click at [205, 59] on div "Performance" at bounding box center [207, 61] width 111 height 26
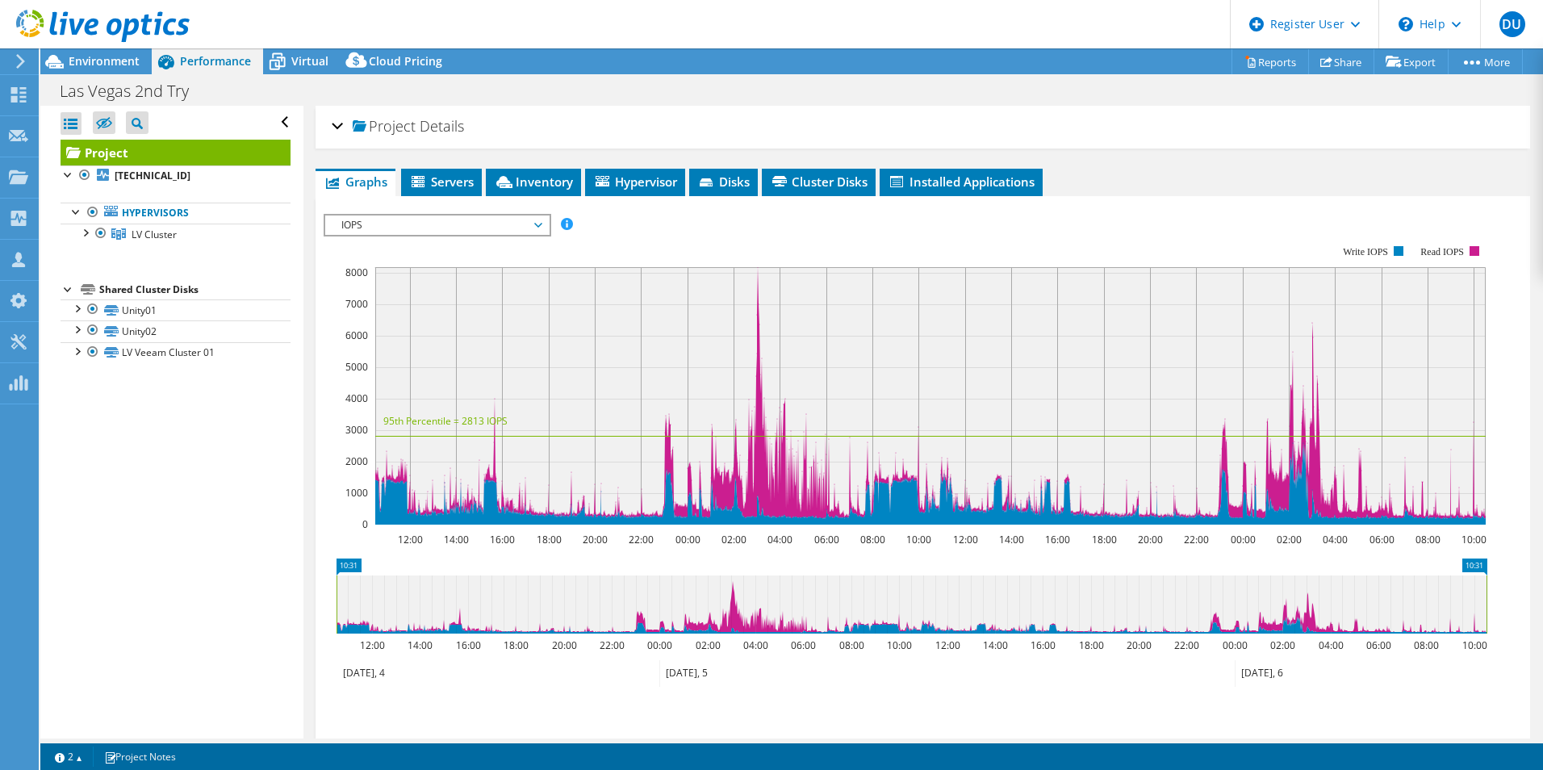
click at [341, 121] on div "Project Details" at bounding box center [923, 127] width 1182 height 35
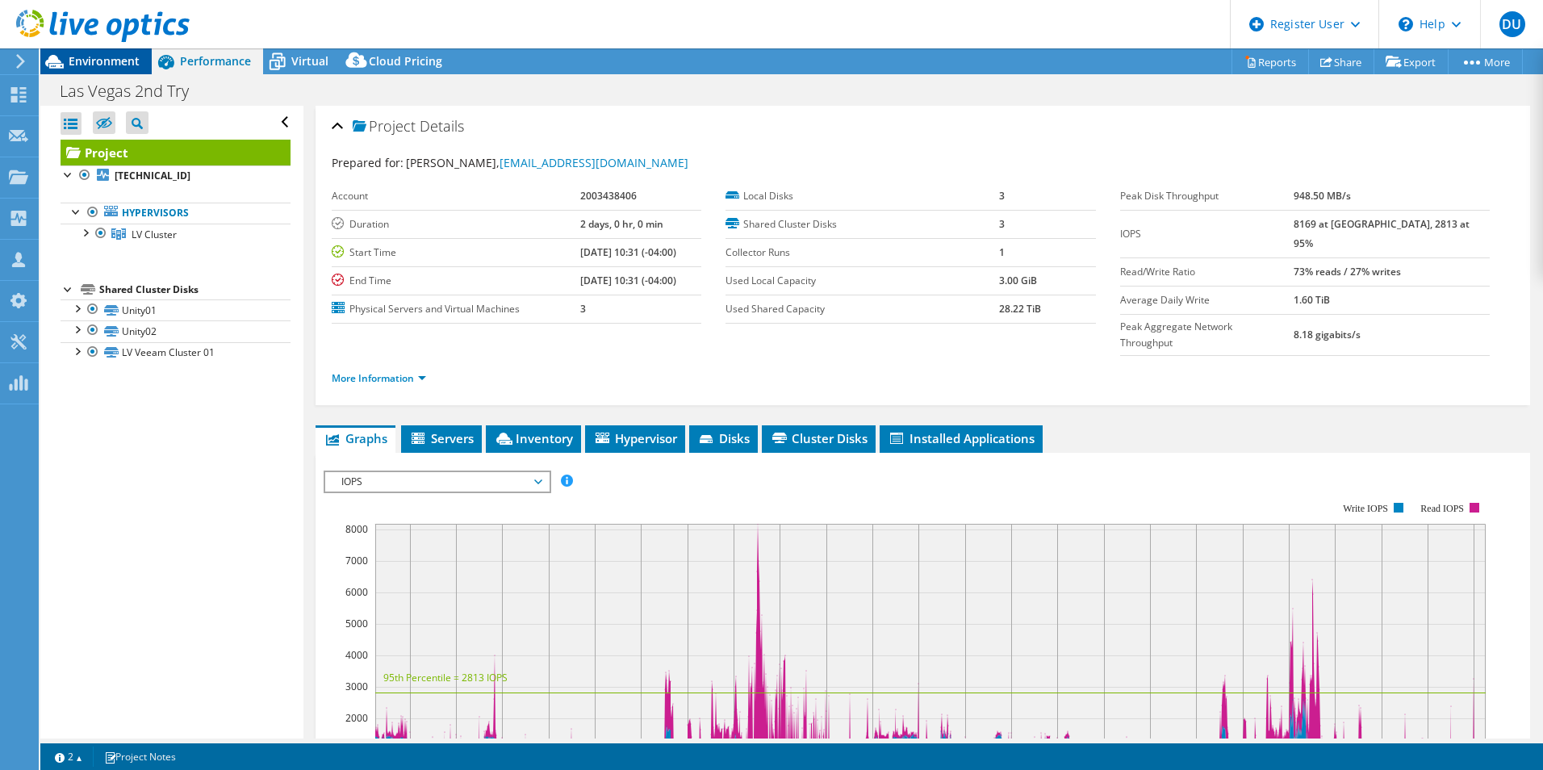
click at [106, 55] on span "Environment" at bounding box center [104, 60] width 71 height 15
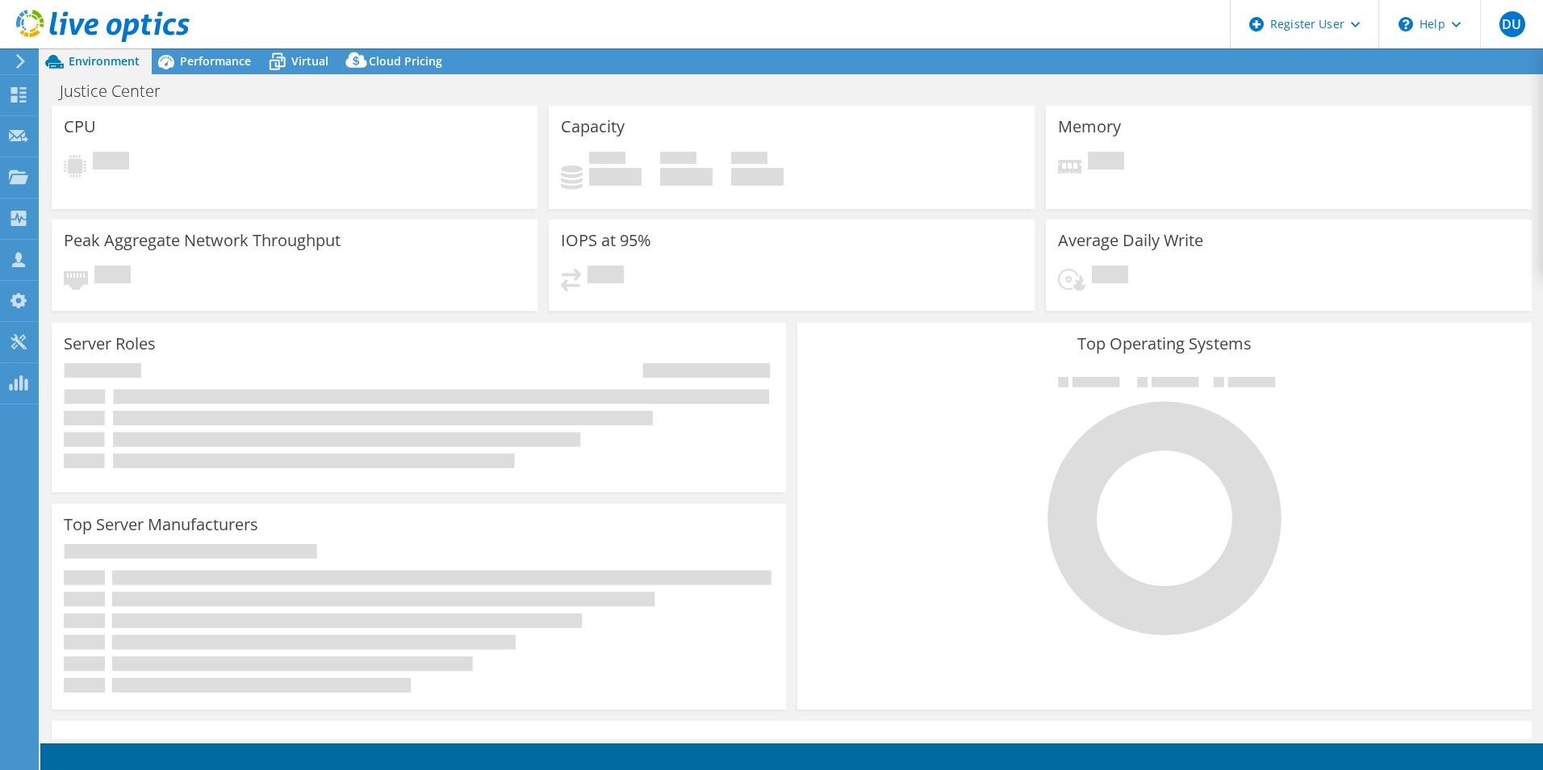
select select "USD"
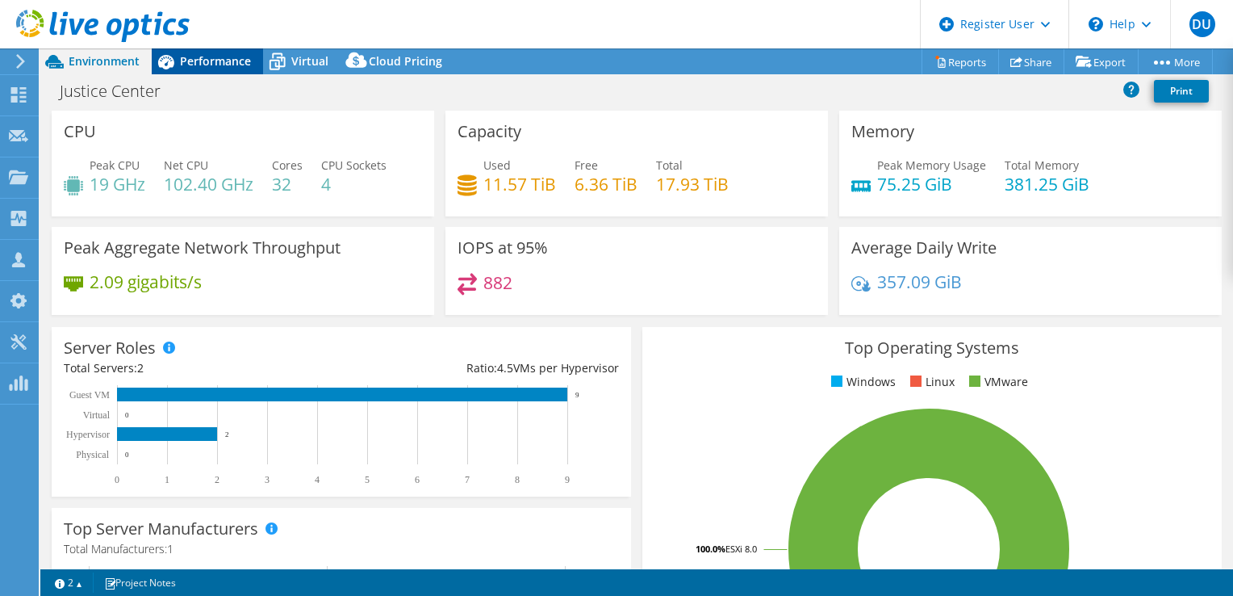
click at [196, 65] on span "Performance" at bounding box center [215, 60] width 71 height 15
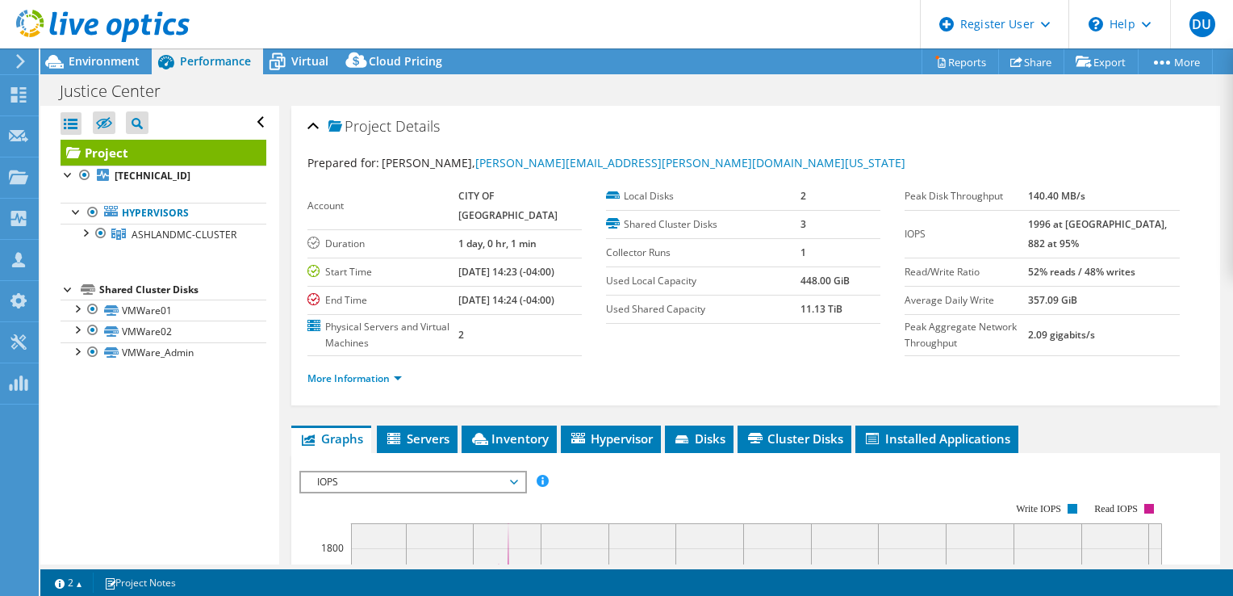
scroll to position [161, 0]
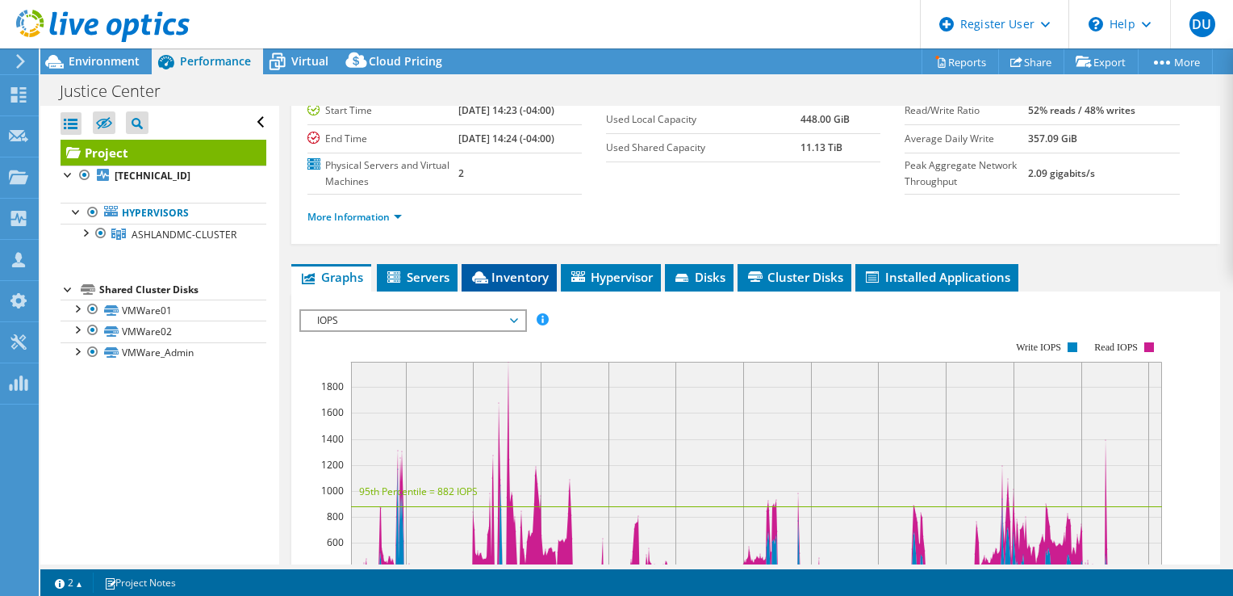
click at [494, 285] on span "Inventory" at bounding box center [509, 277] width 79 height 16
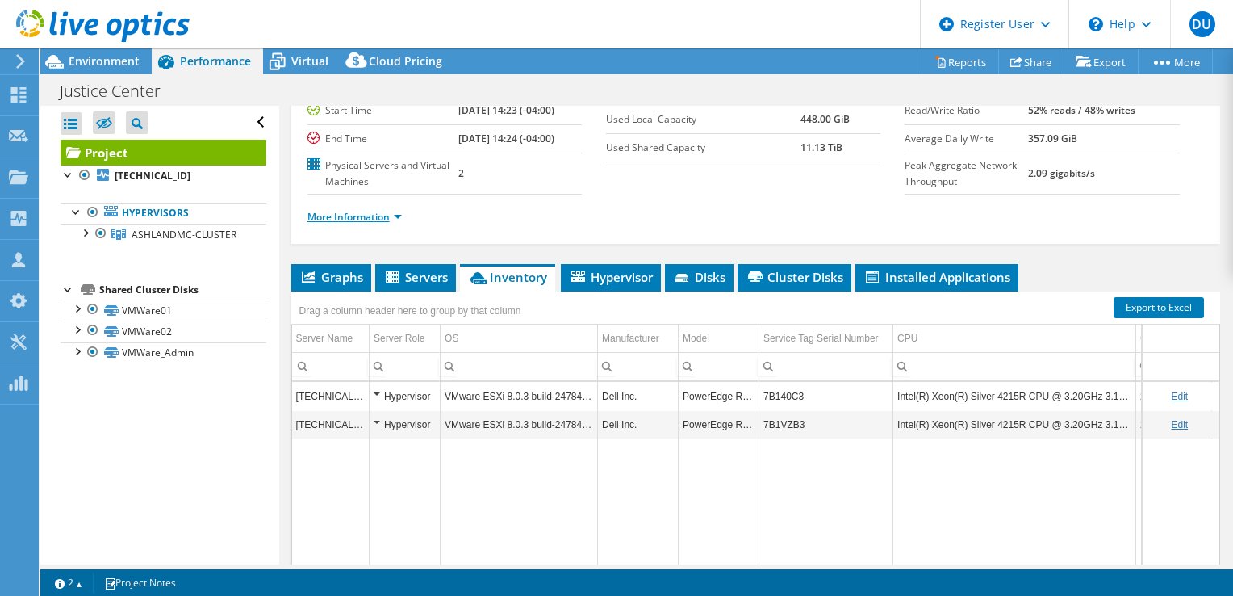
click at [336, 224] on link "More Information" at bounding box center [354, 217] width 94 height 14
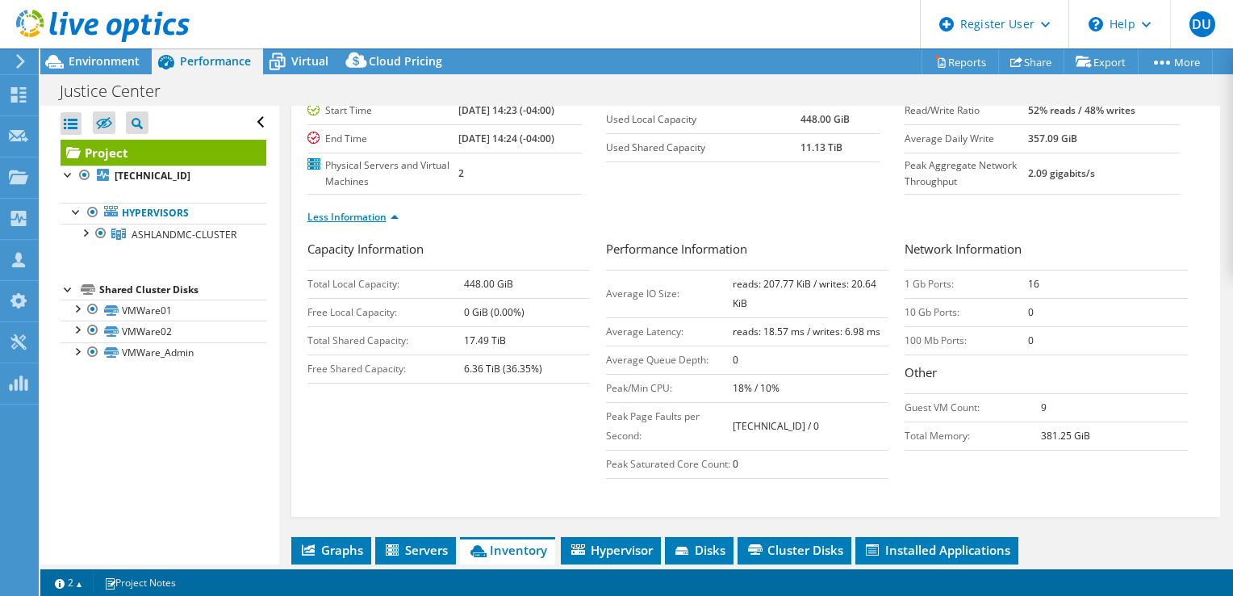
click at [351, 224] on link "Less Information" at bounding box center [352, 217] width 91 height 14
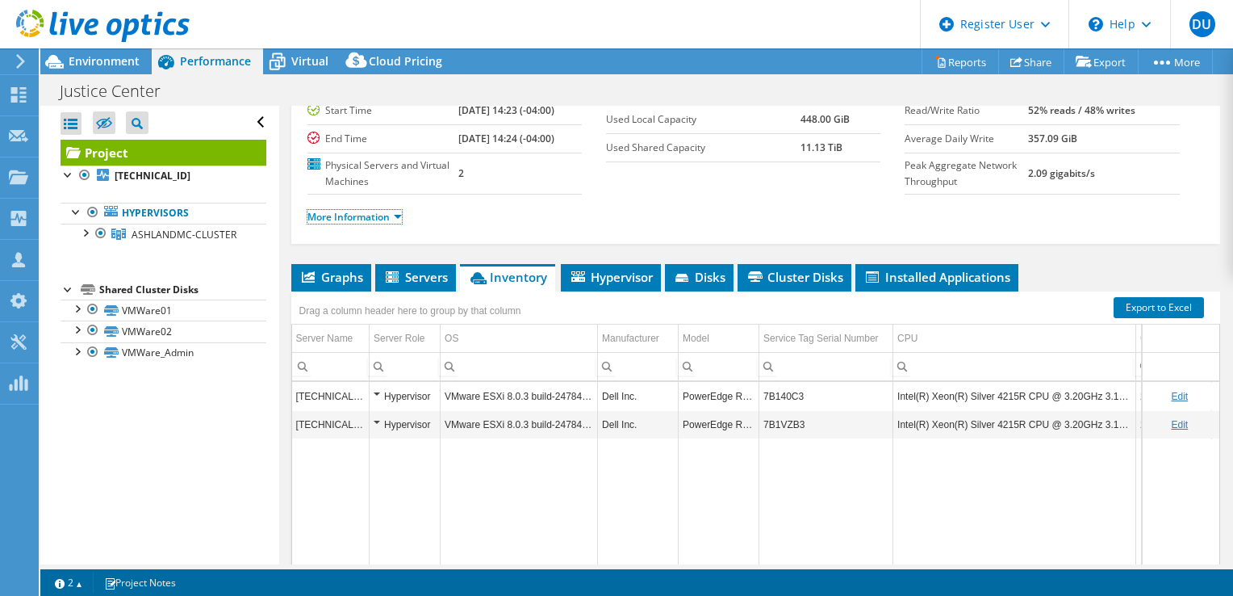
scroll to position [0, 0]
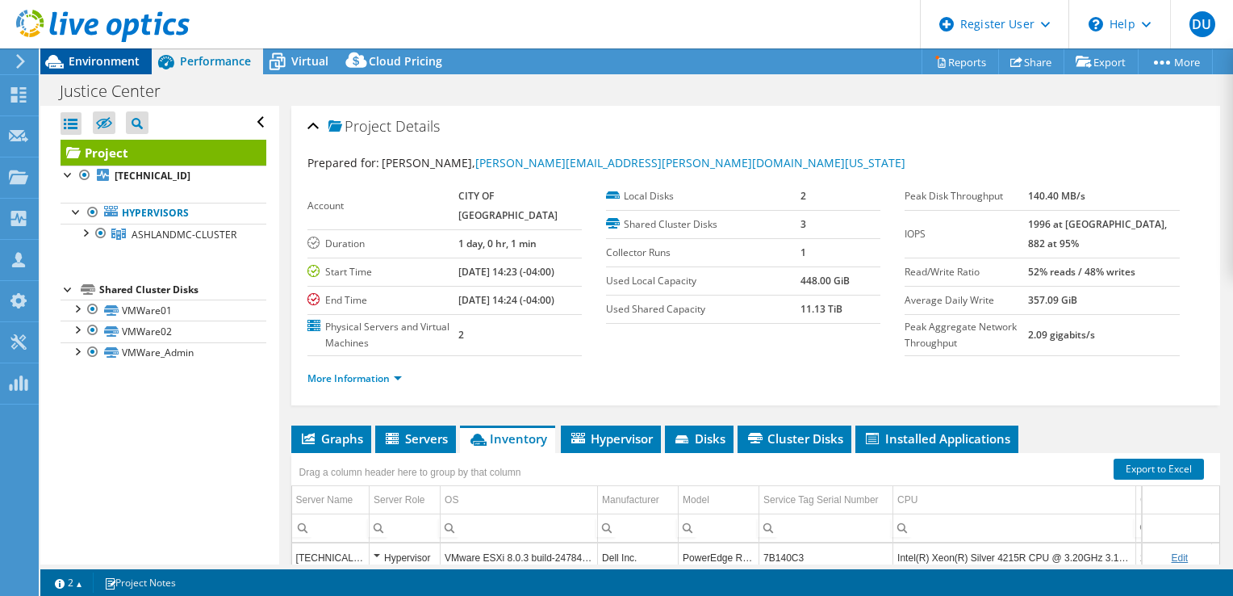
click at [118, 66] on span "Environment" at bounding box center [104, 60] width 71 height 15
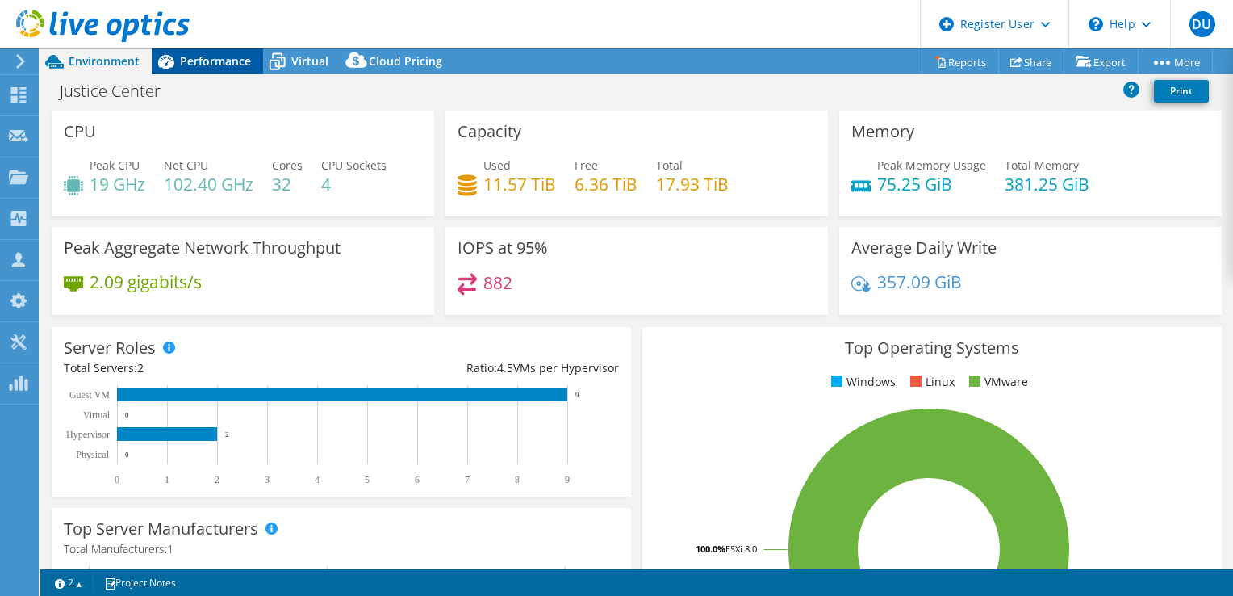
click at [198, 54] on span "Performance" at bounding box center [215, 60] width 71 height 15
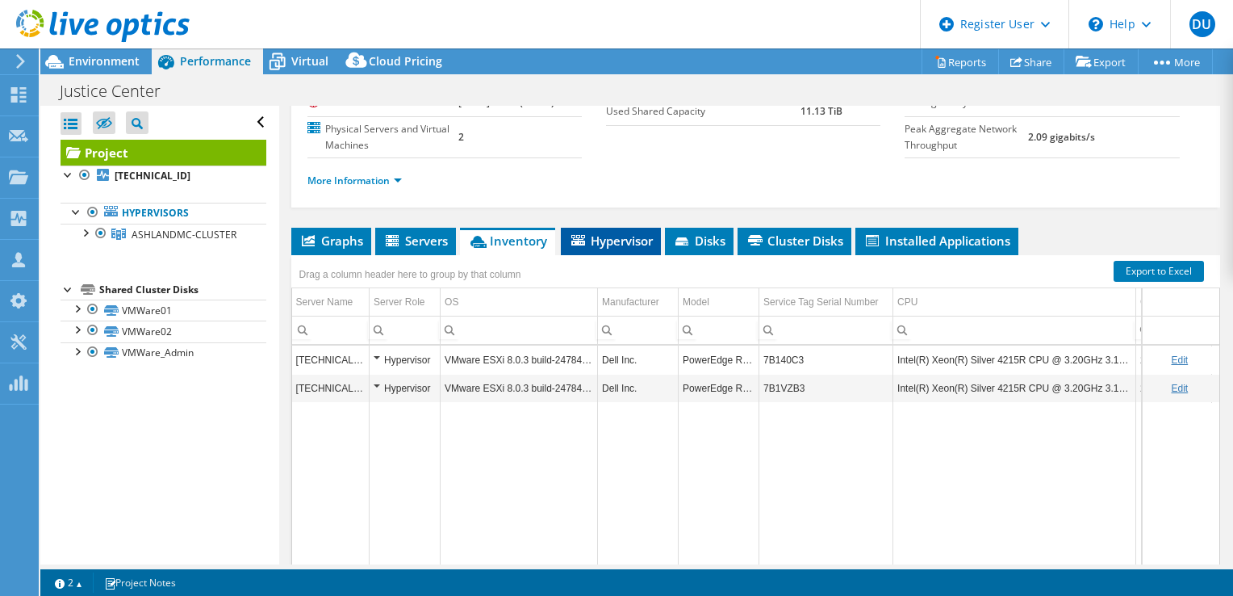
scroll to position [161, 0]
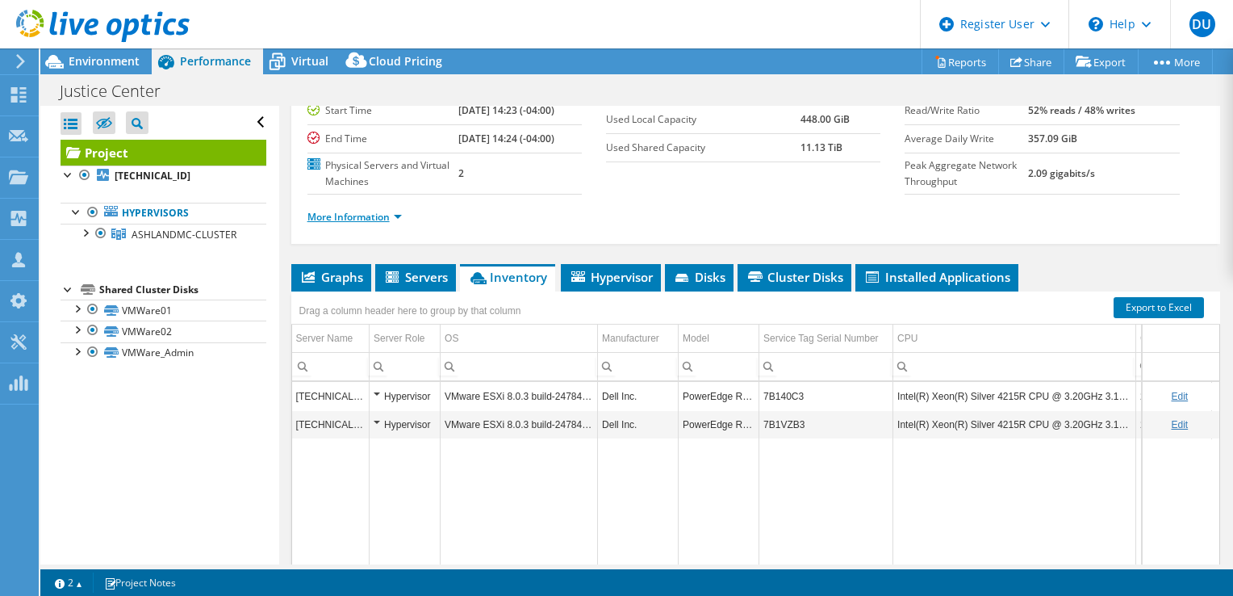
click at [356, 224] on link "More Information" at bounding box center [354, 217] width 94 height 14
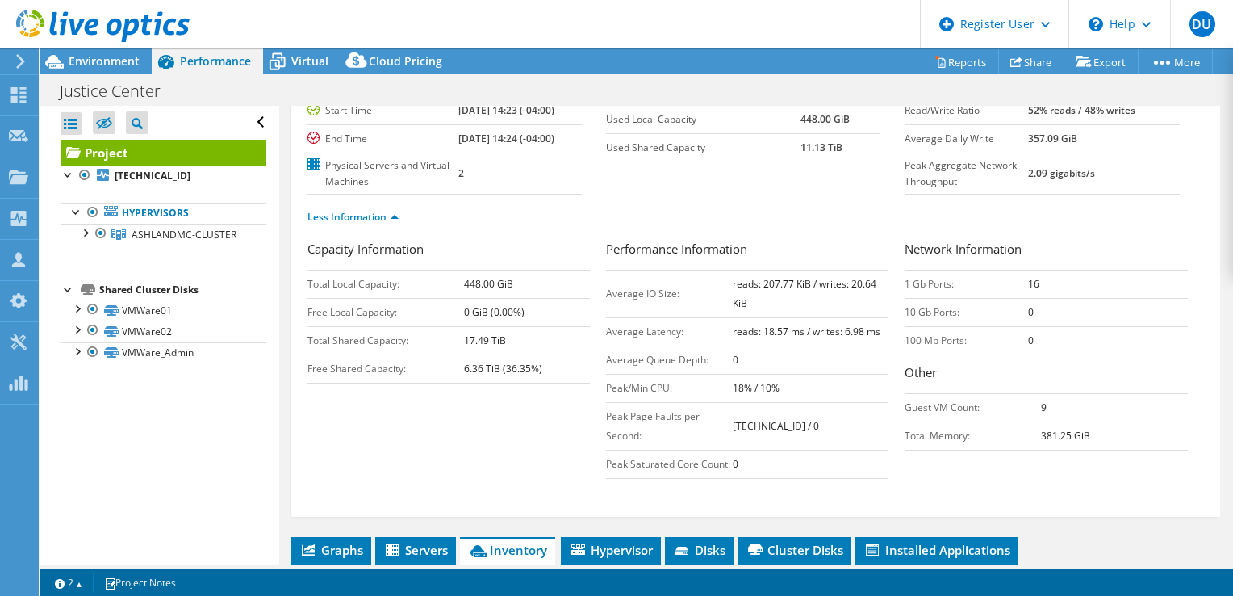
click at [336, 224] on ul "Less Information" at bounding box center [755, 215] width 897 height 22
click at [348, 224] on link "Less Information" at bounding box center [352, 217] width 91 height 14
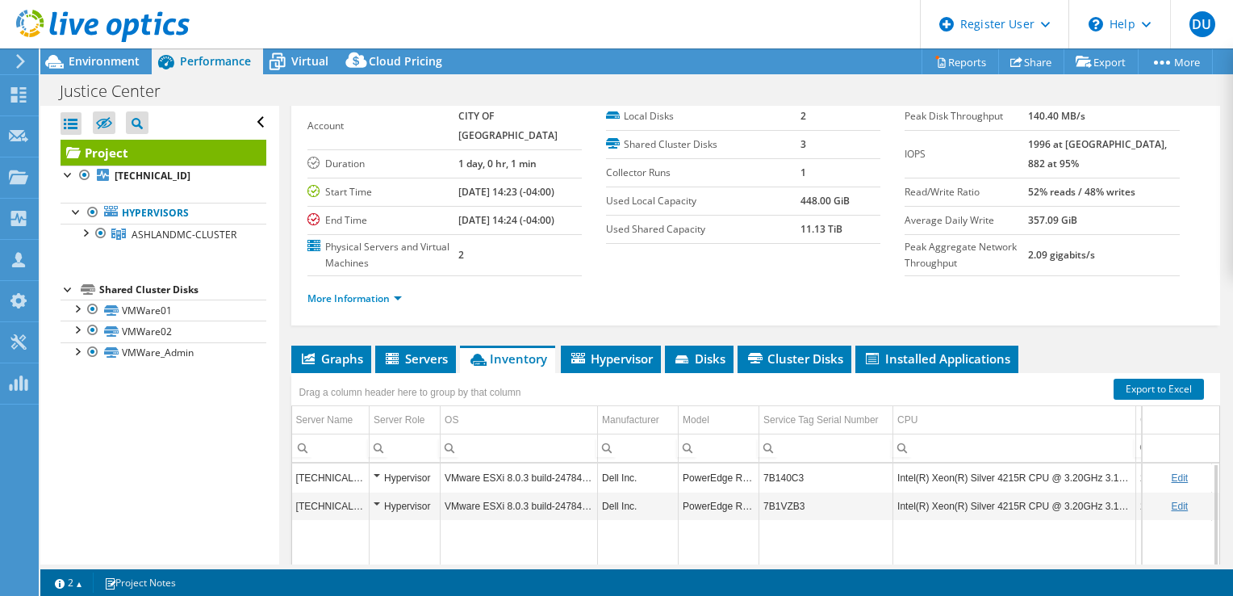
scroll to position [0, 0]
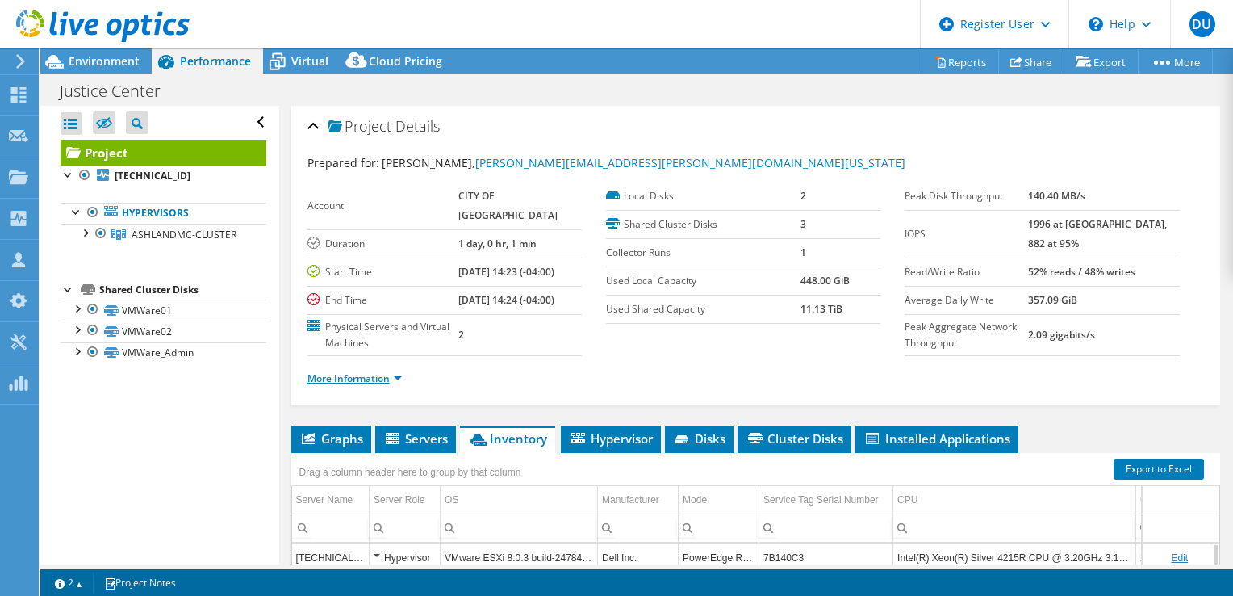
drag, startPoint x: 349, startPoint y: 391, endPoint x: 360, endPoint y: 390, distance: 11.4
click at [349, 385] on link "More Information" at bounding box center [354, 378] width 94 height 14
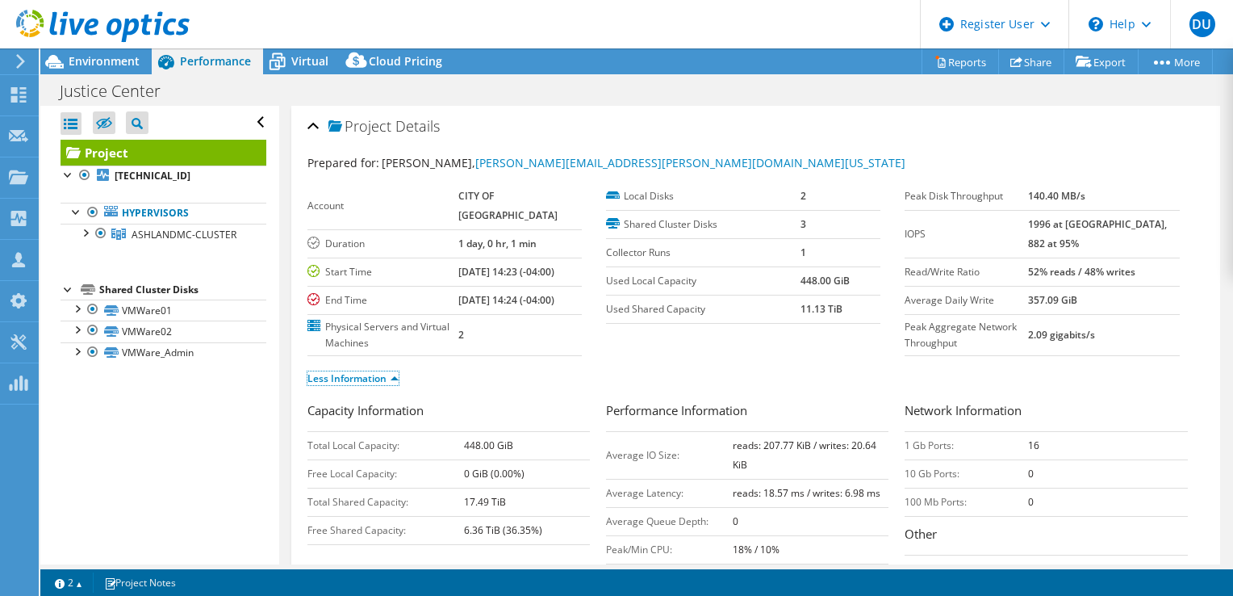
scroll to position [161, 0]
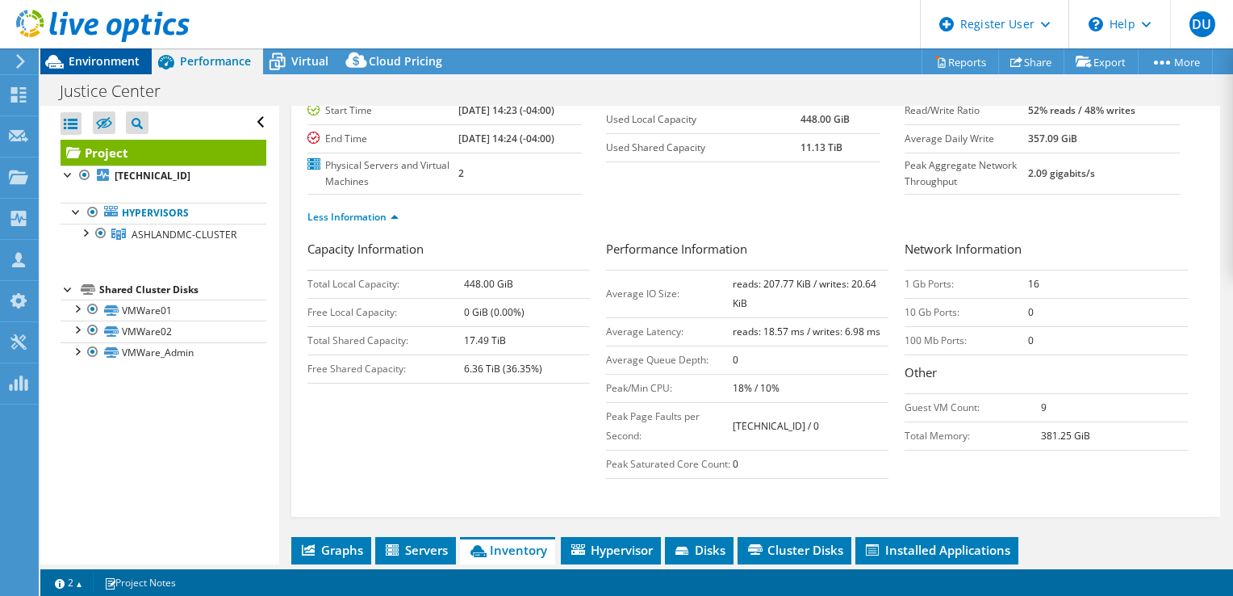
click at [119, 55] on span "Environment" at bounding box center [104, 60] width 71 height 15
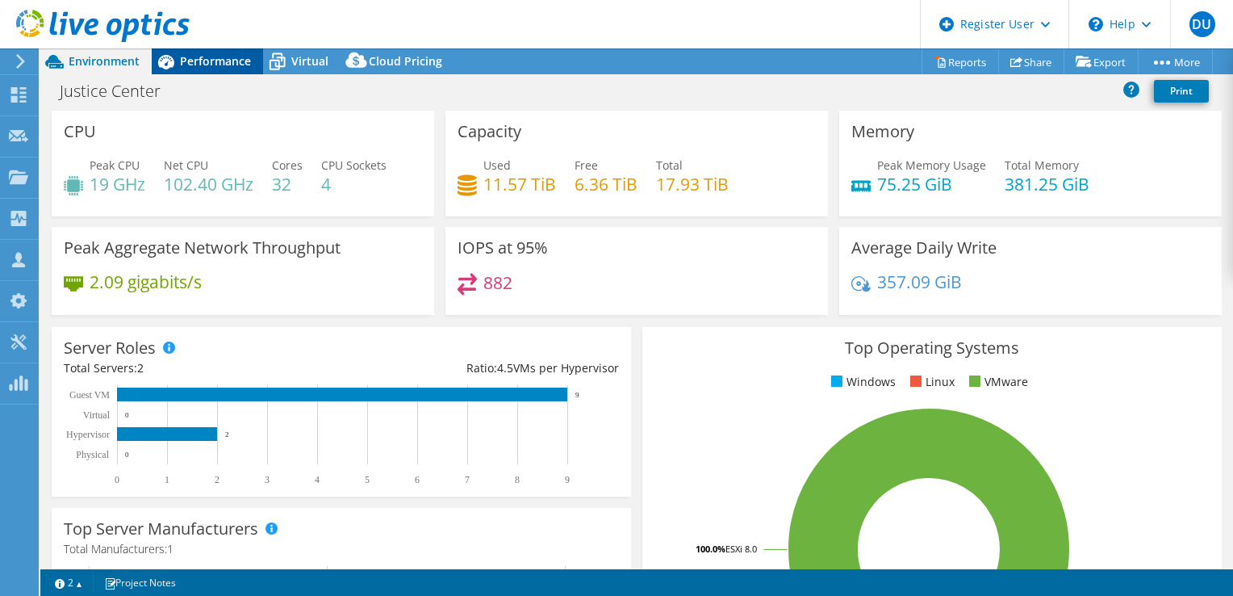
click at [207, 63] on span "Performance" at bounding box center [215, 60] width 71 height 15
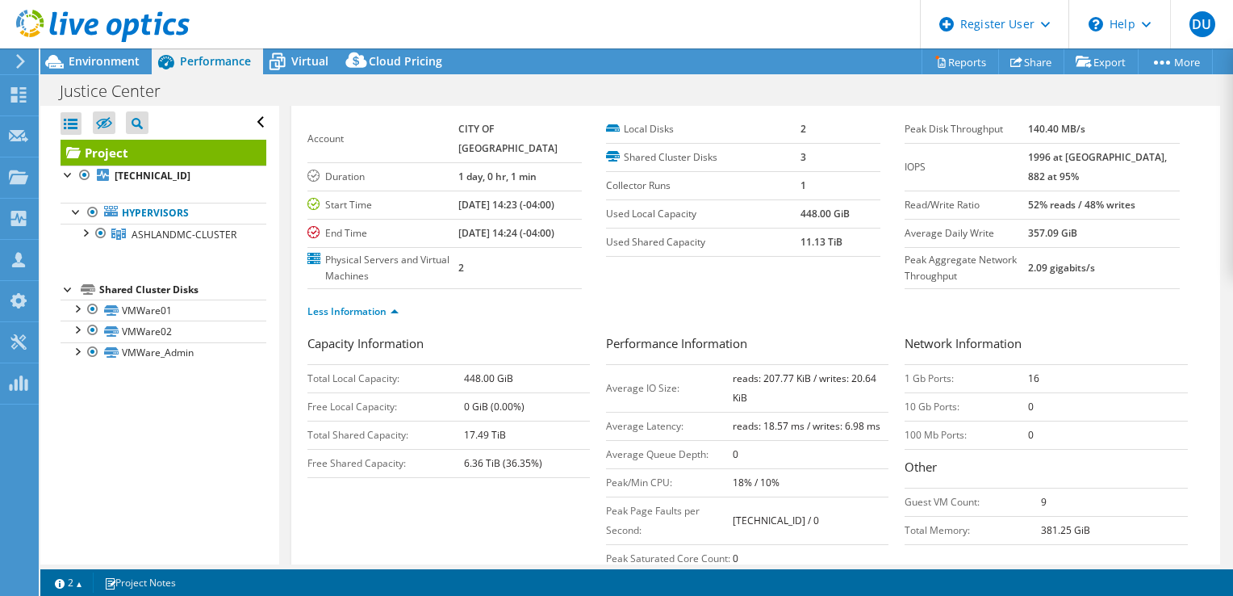
scroll to position [0, 0]
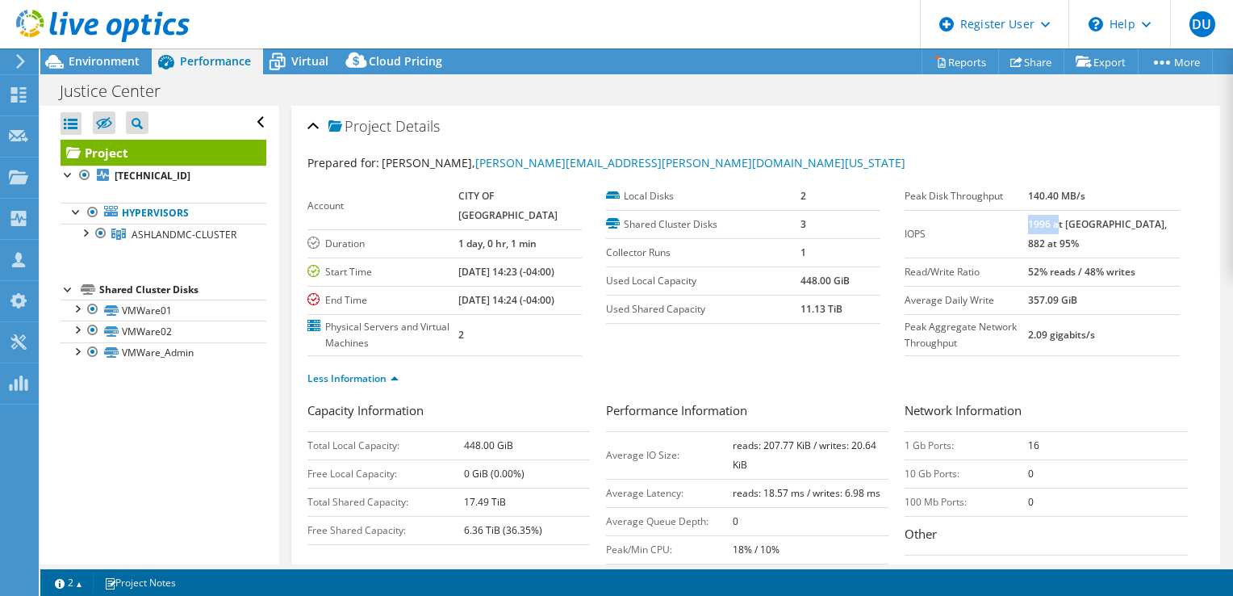
drag, startPoint x: 1060, startPoint y: 220, endPoint x: 1088, endPoint y: 218, distance: 28.3
click at [1088, 218] on b "1996 at [GEOGRAPHIC_DATA], 882 at 95%" at bounding box center [1097, 233] width 139 height 33
drag, startPoint x: 1088, startPoint y: 218, endPoint x: 957, endPoint y: 140, distance: 152.0
click at [957, 140] on div "Project Details" at bounding box center [755, 127] width 897 height 35
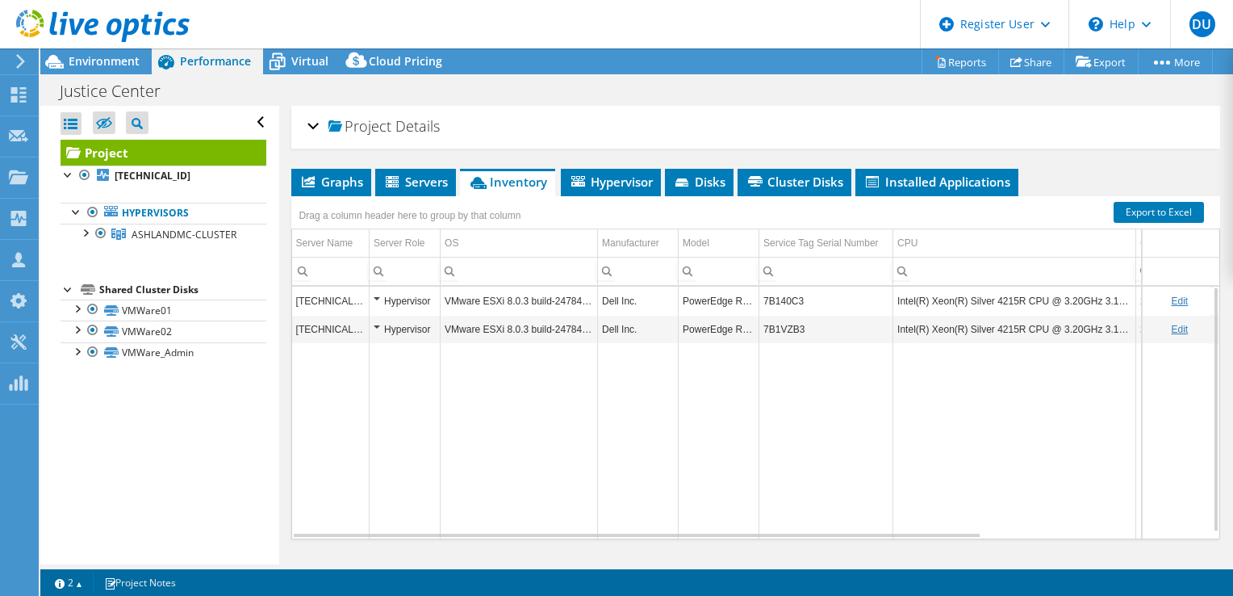
click at [371, 119] on span "Project" at bounding box center [359, 127] width 63 height 16
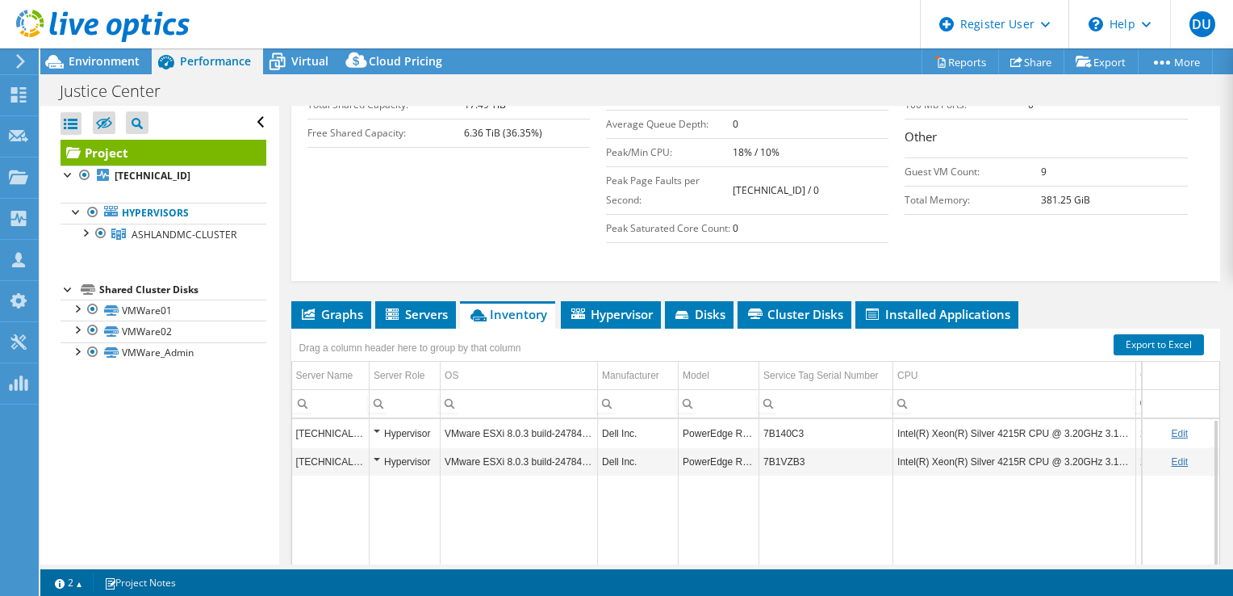
scroll to position [404, 0]
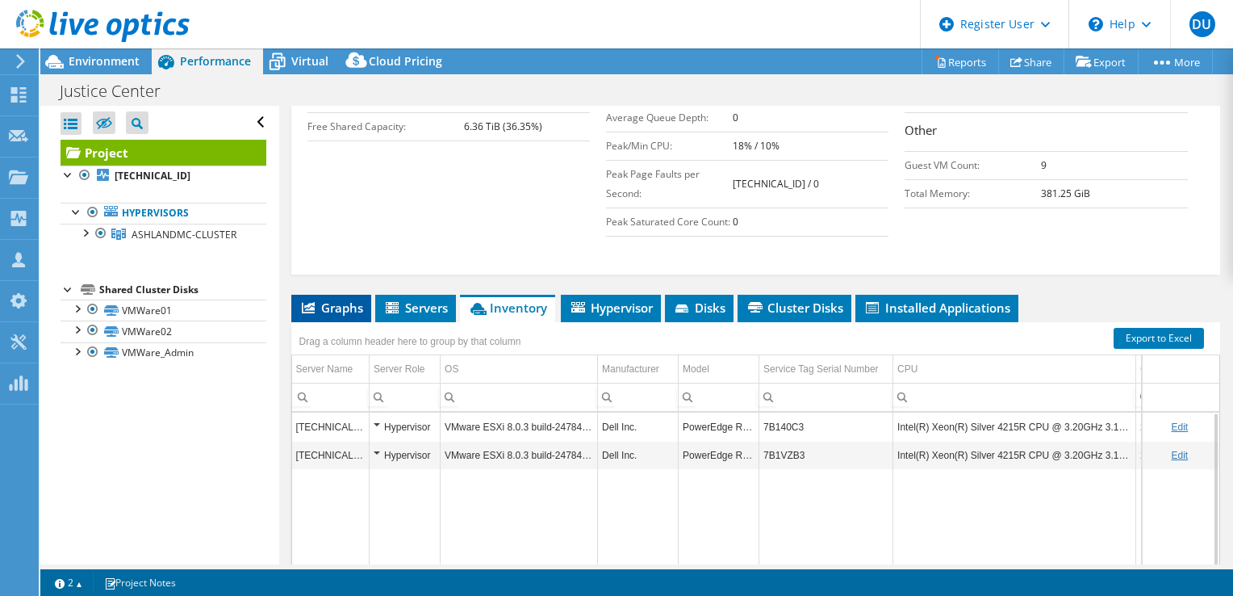
drag, startPoint x: 338, startPoint y: 338, endPoint x: 362, endPoint y: 331, distance: 24.5
click at [338, 316] on span "Graphs" at bounding box center [331, 307] width 64 height 16
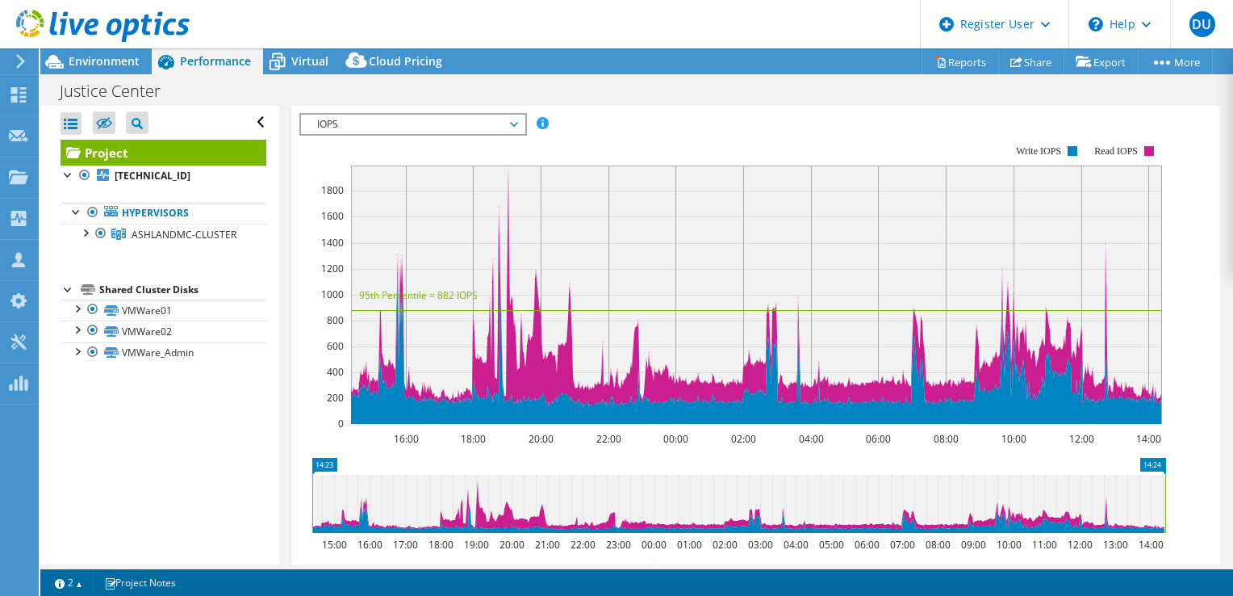
scroll to position [646, 0]
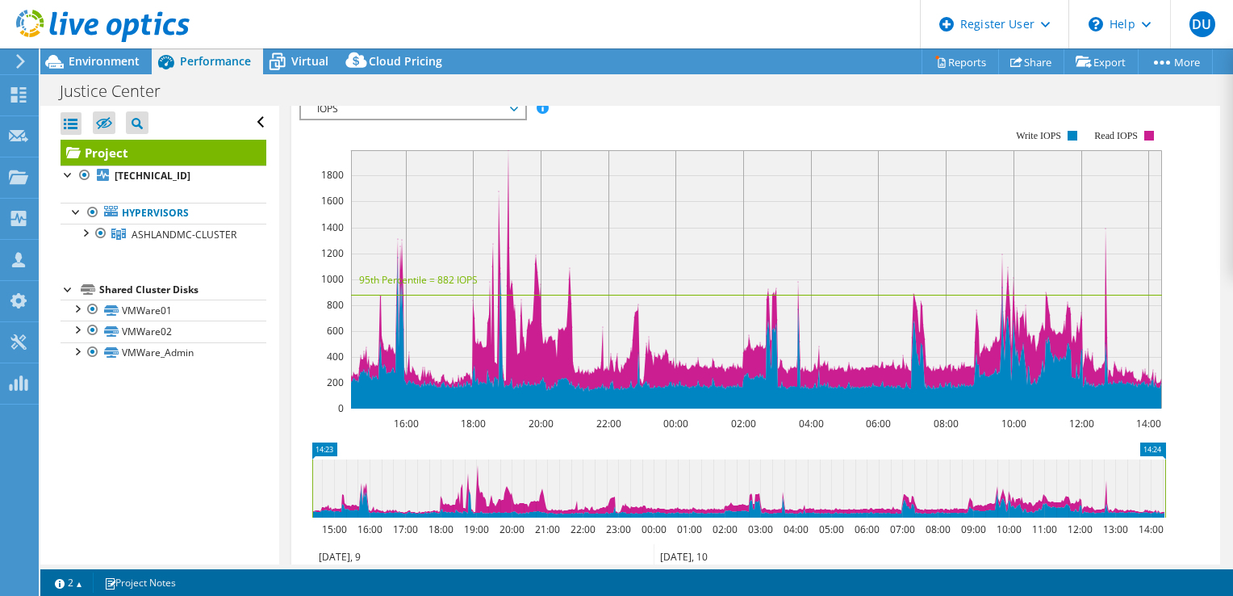
click at [395, 120] on div "IOPS IOPS Disk Throughput IO Size Latency Queue Depth CPU Percentage Memory Pag…" at bounding box center [413, 109] width 228 height 23
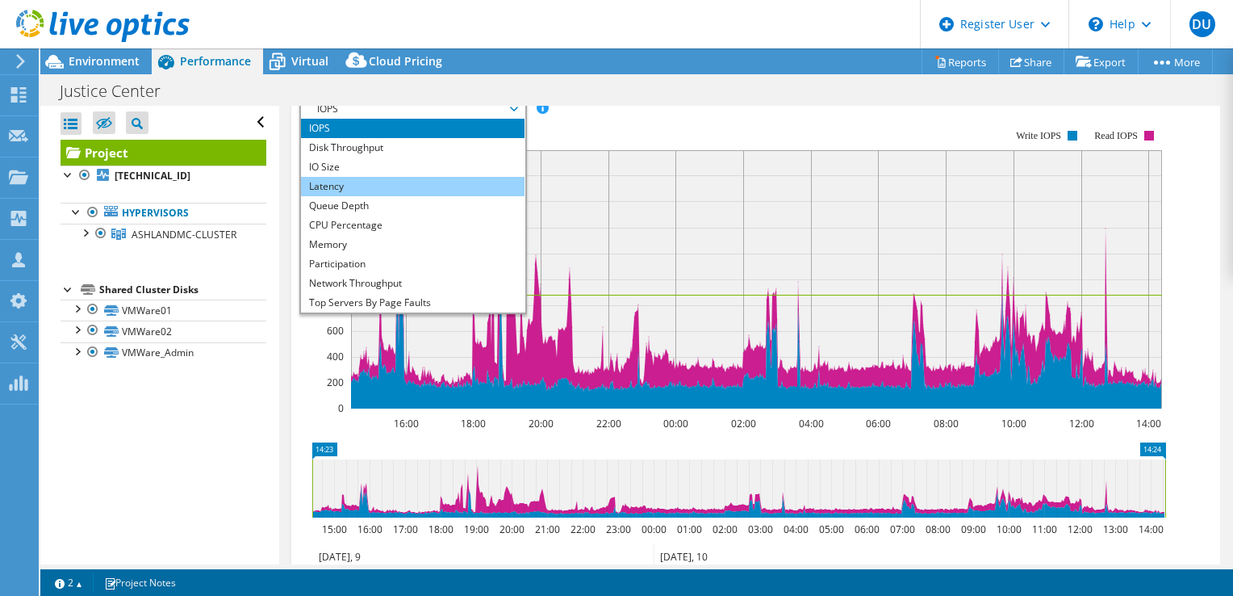
click at [383, 196] on li "Latency" at bounding box center [413, 186] width 224 height 19
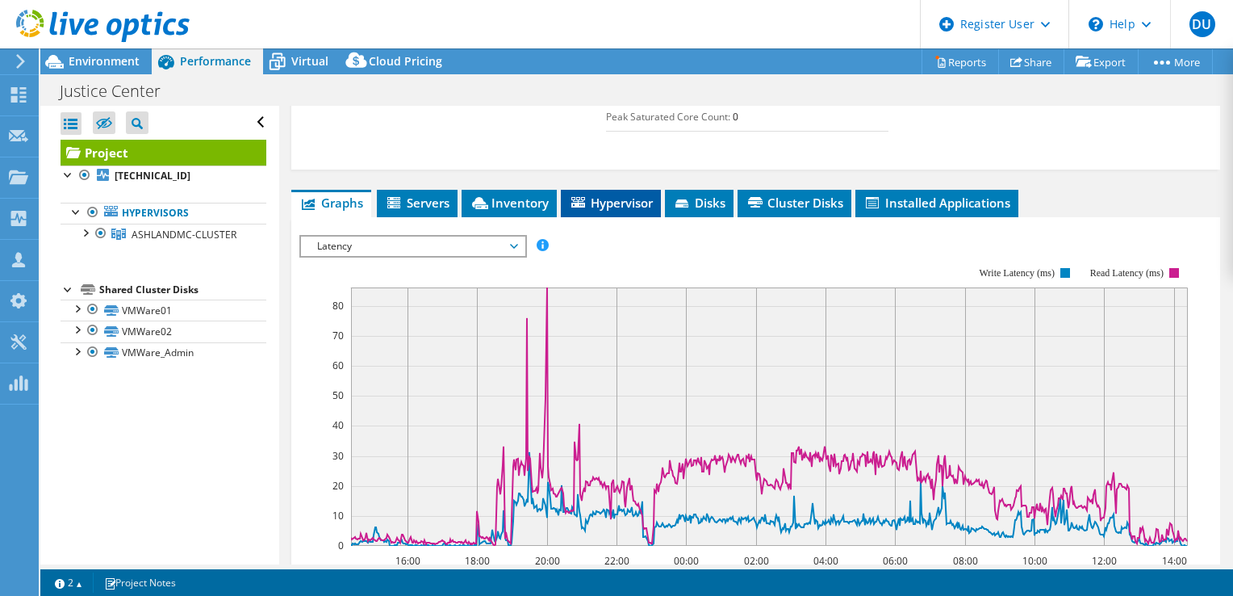
scroll to position [404, 0]
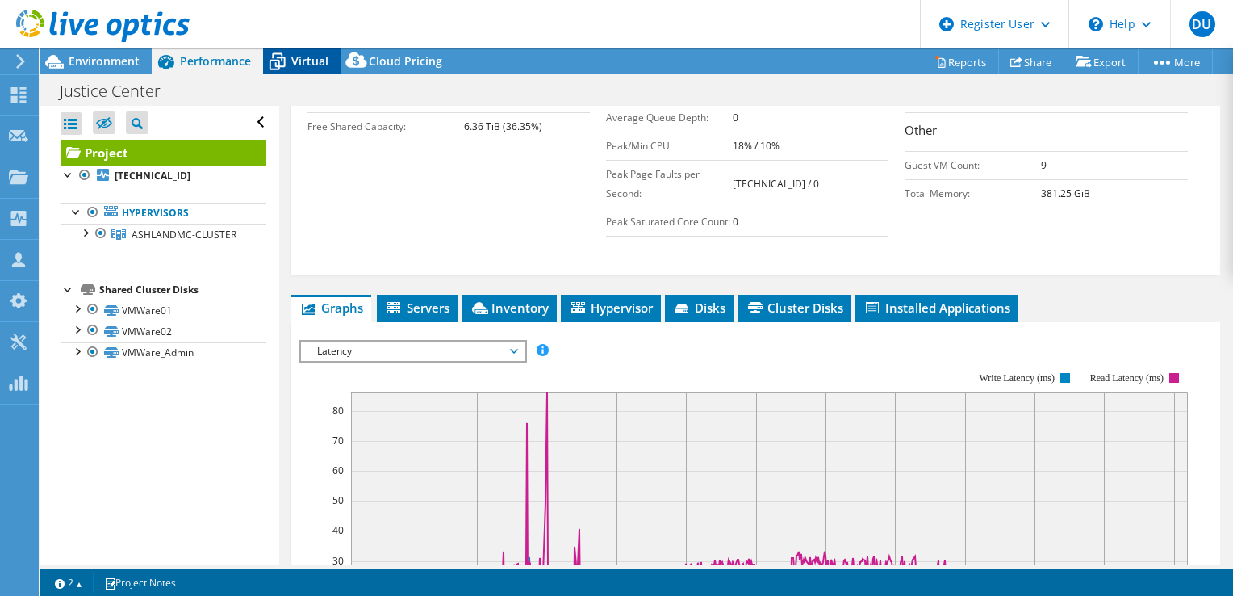
click at [293, 56] on span "Virtual" at bounding box center [309, 60] width 37 height 15
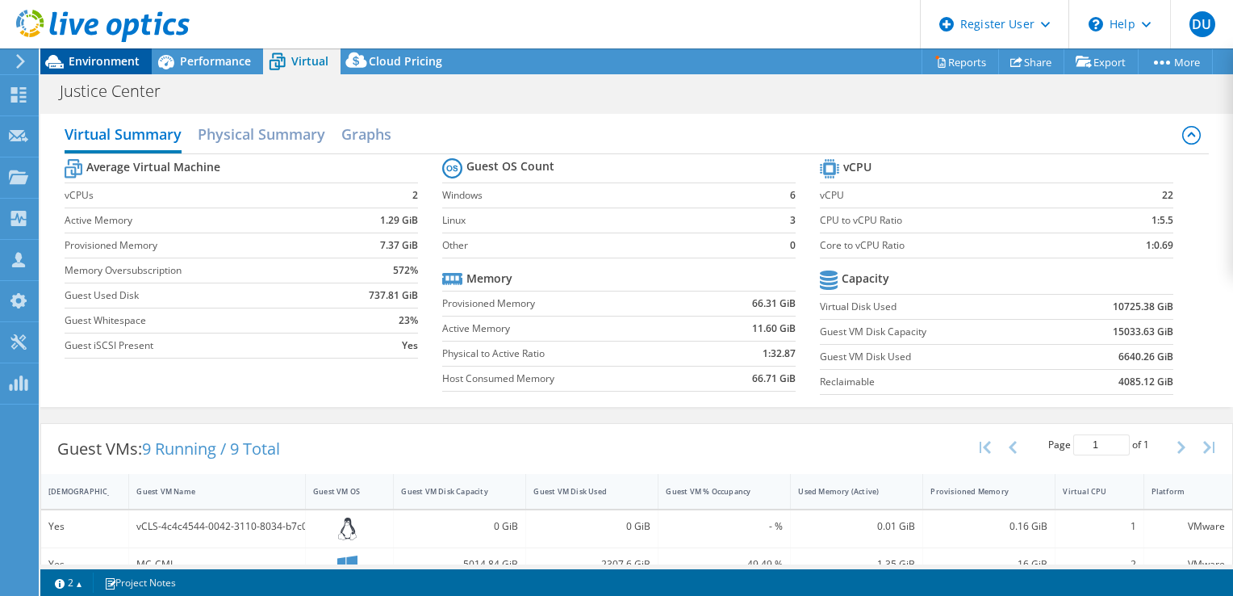
click at [107, 55] on span "Environment" at bounding box center [104, 60] width 71 height 15
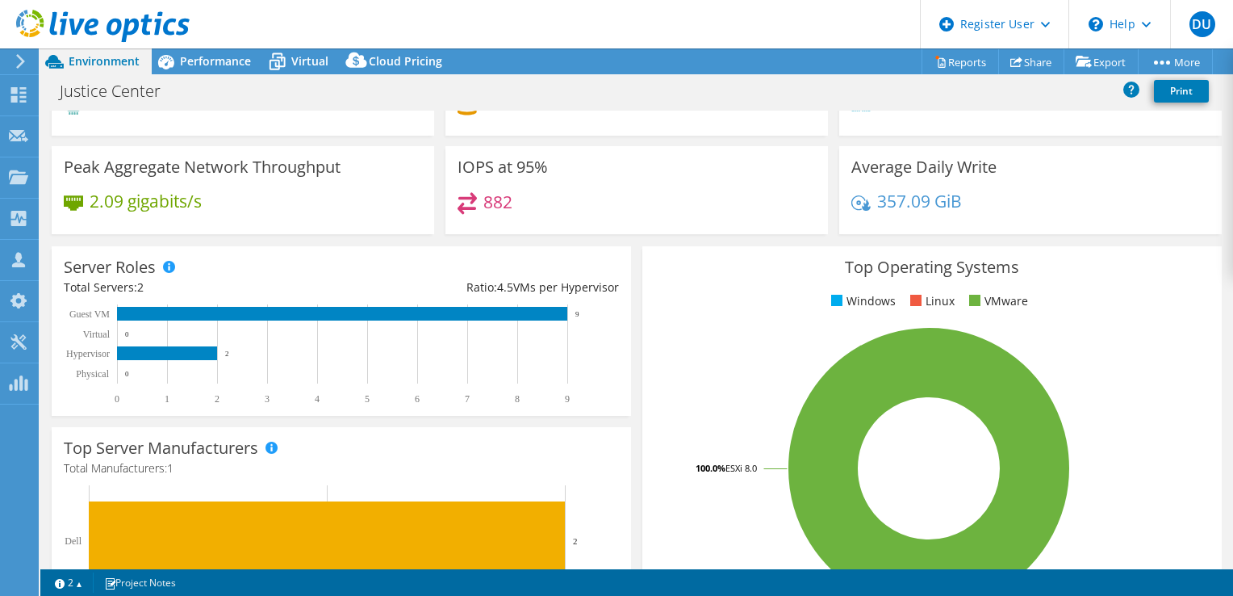
scroll to position [0, 0]
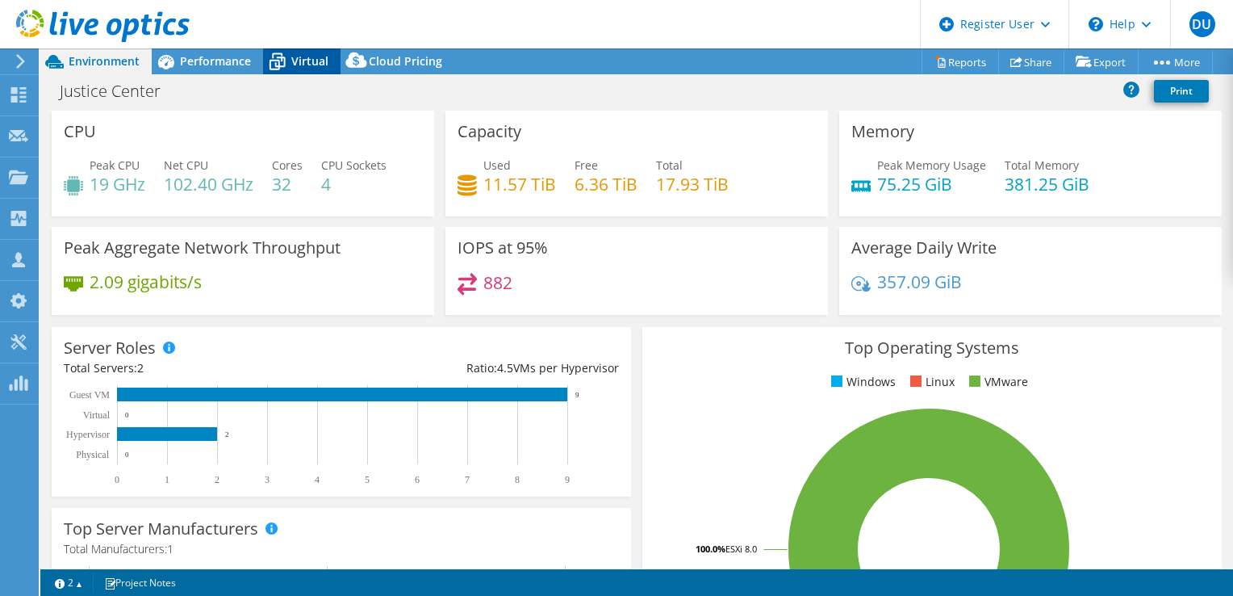
click at [296, 65] on span "Virtual" at bounding box center [309, 60] width 37 height 15
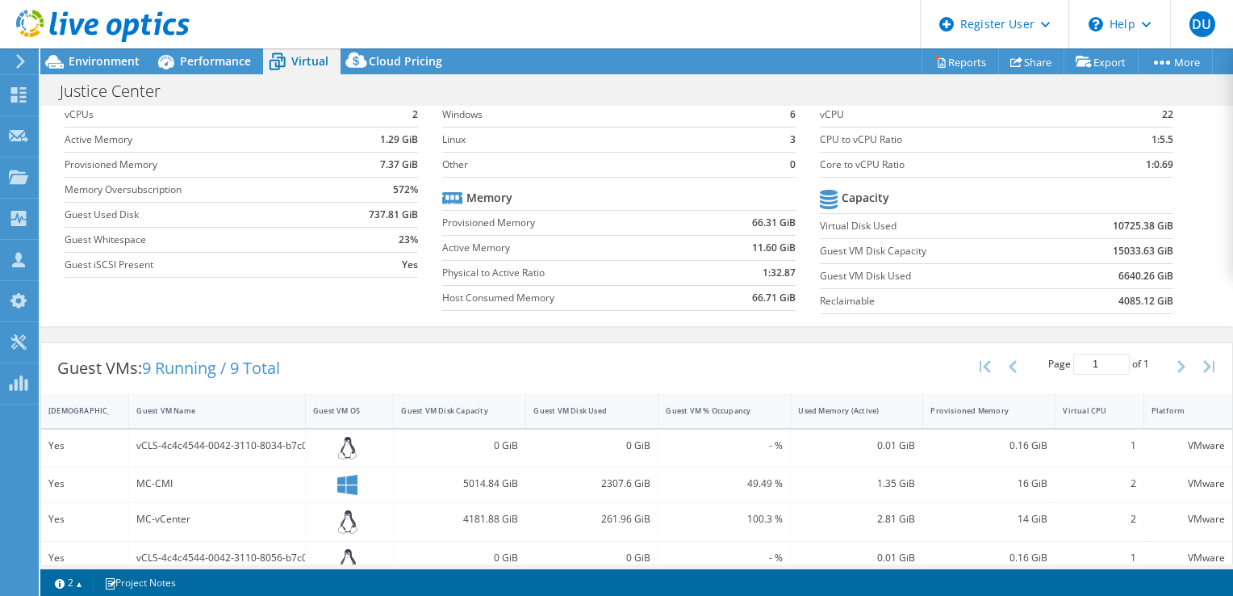
scroll to position [161, 0]
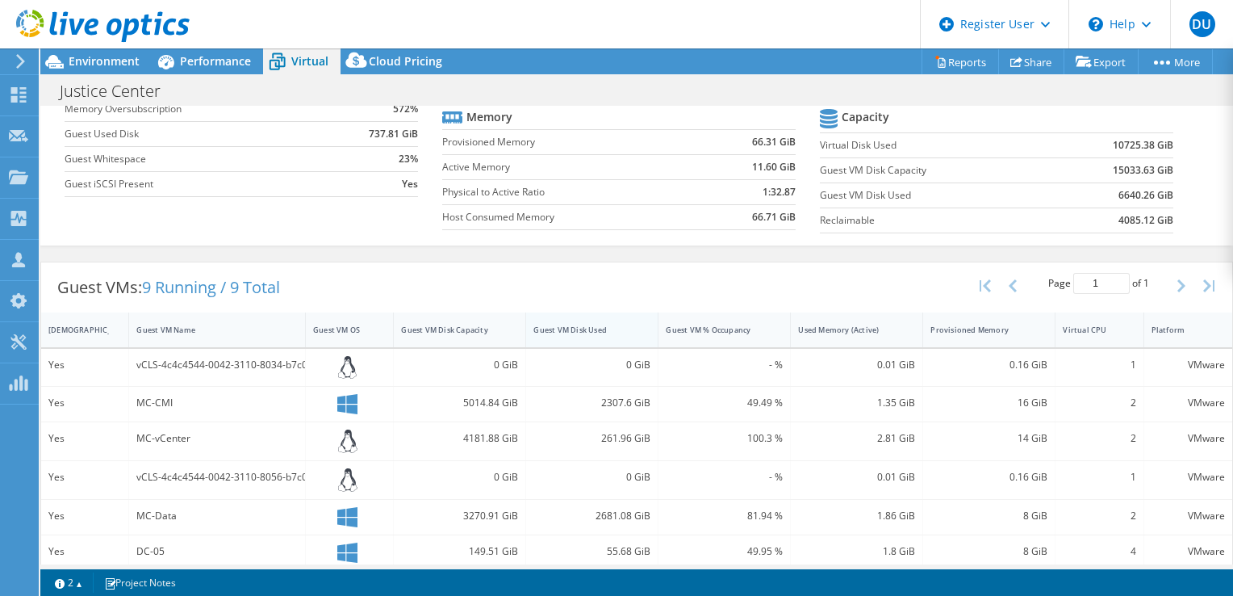
click at [564, 324] on div "Guest VM Disk Used" at bounding box center [582, 329] width 98 height 10
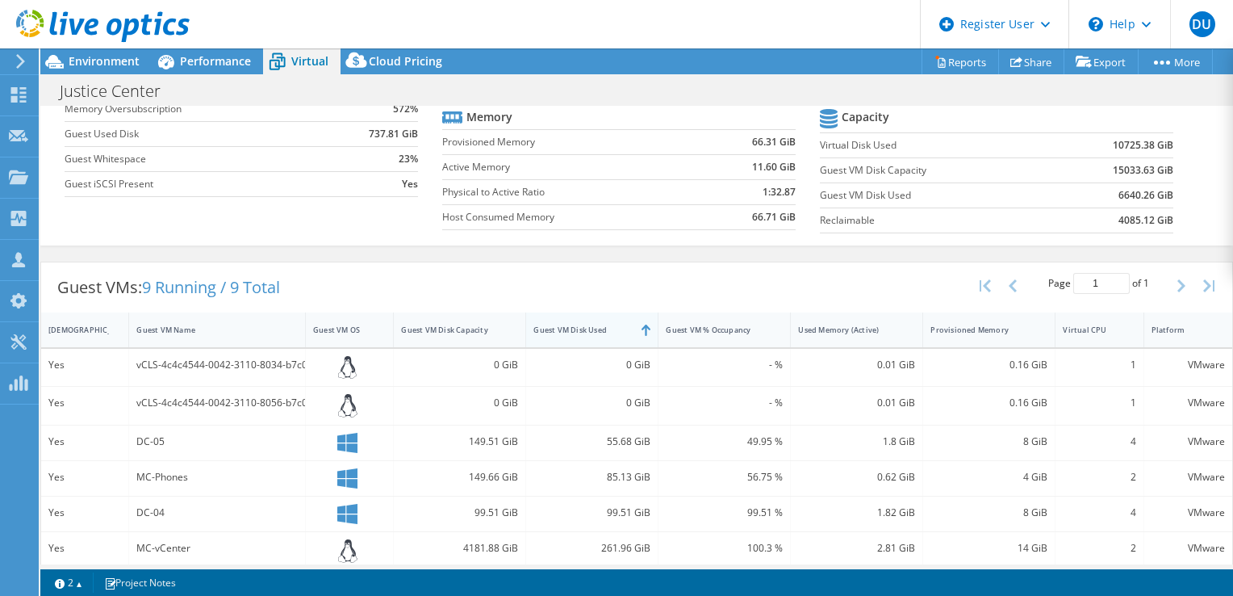
click at [564, 324] on div "Guest VM Disk Used" at bounding box center [582, 329] width 98 height 10
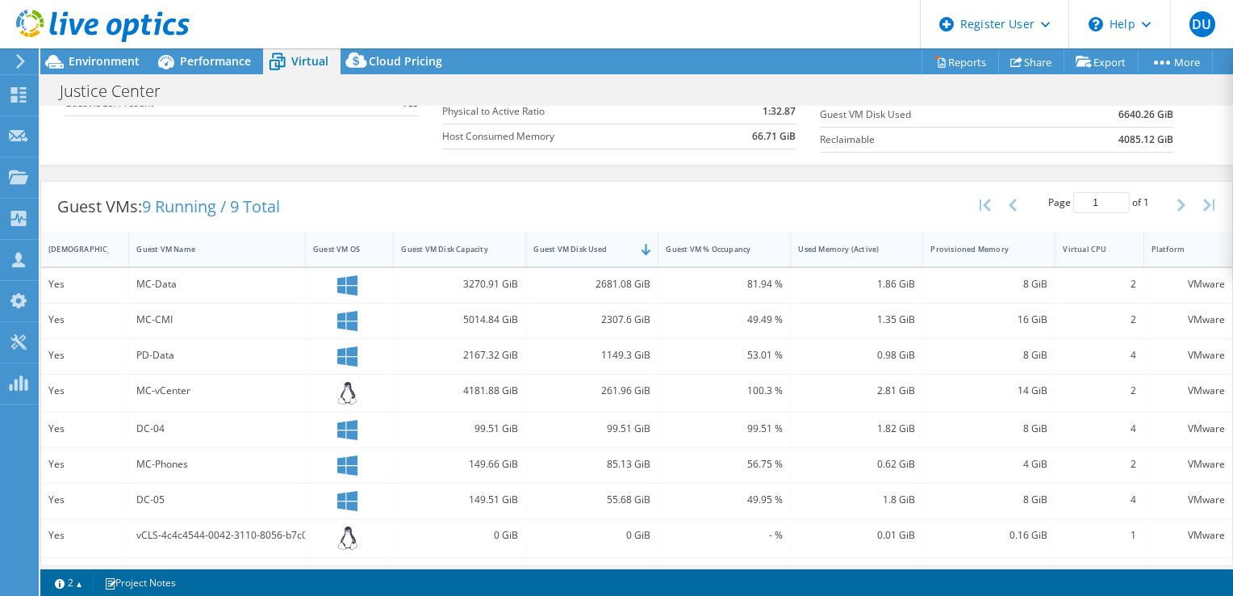
scroll to position [278, 0]
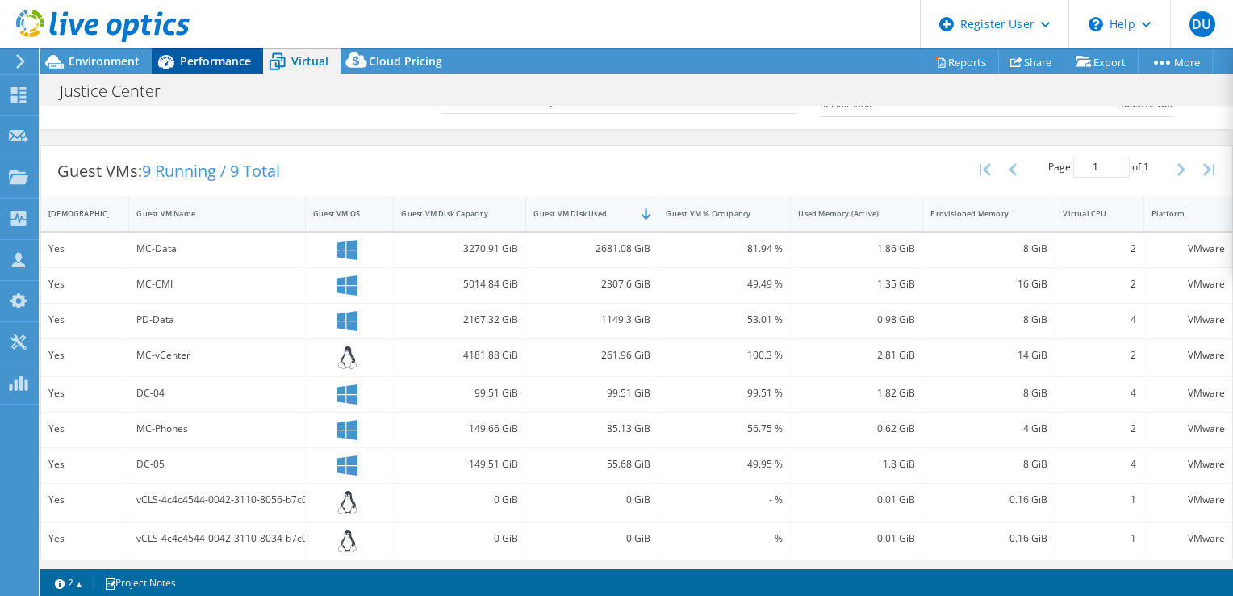
click at [171, 53] on icon at bounding box center [166, 62] width 28 height 28
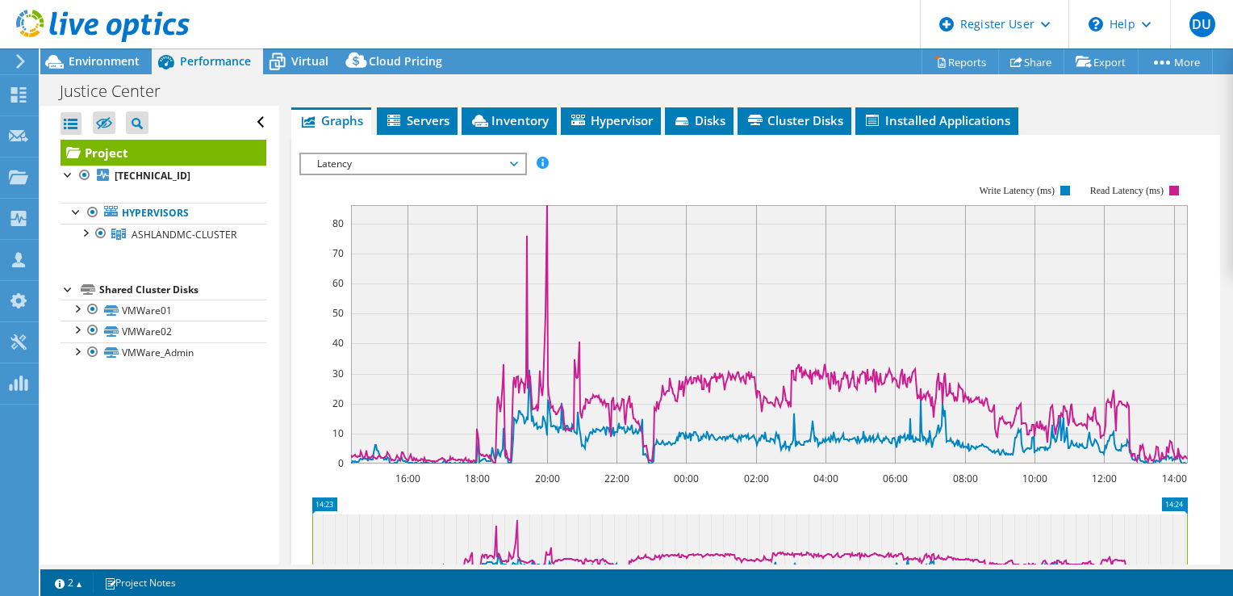
scroll to position [565, 0]
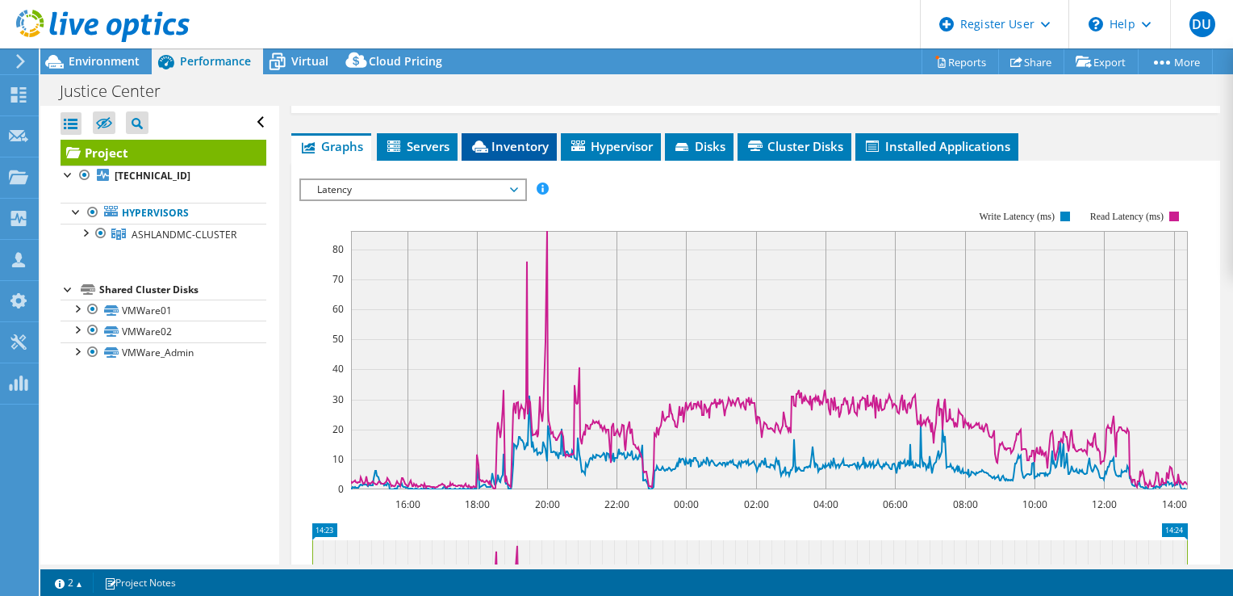
click at [487, 153] on icon at bounding box center [480, 146] width 16 height 12
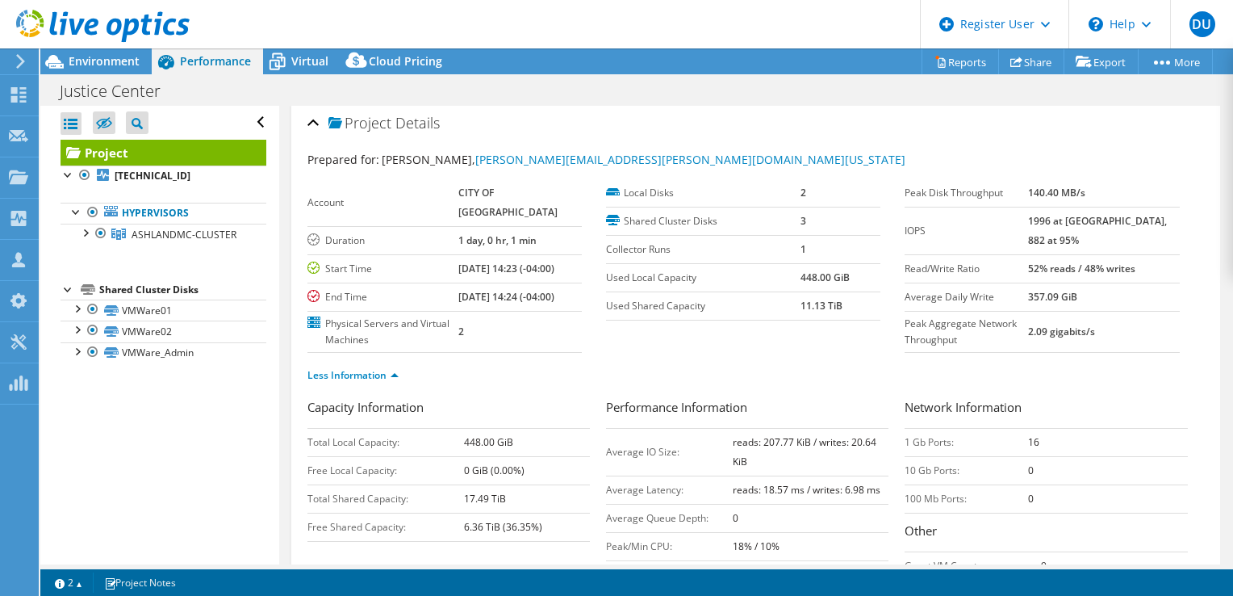
scroll to position [0, 0]
click at [92, 59] on span "Environment" at bounding box center [104, 60] width 71 height 15
